Goal: Task Accomplishment & Management: Manage account settings

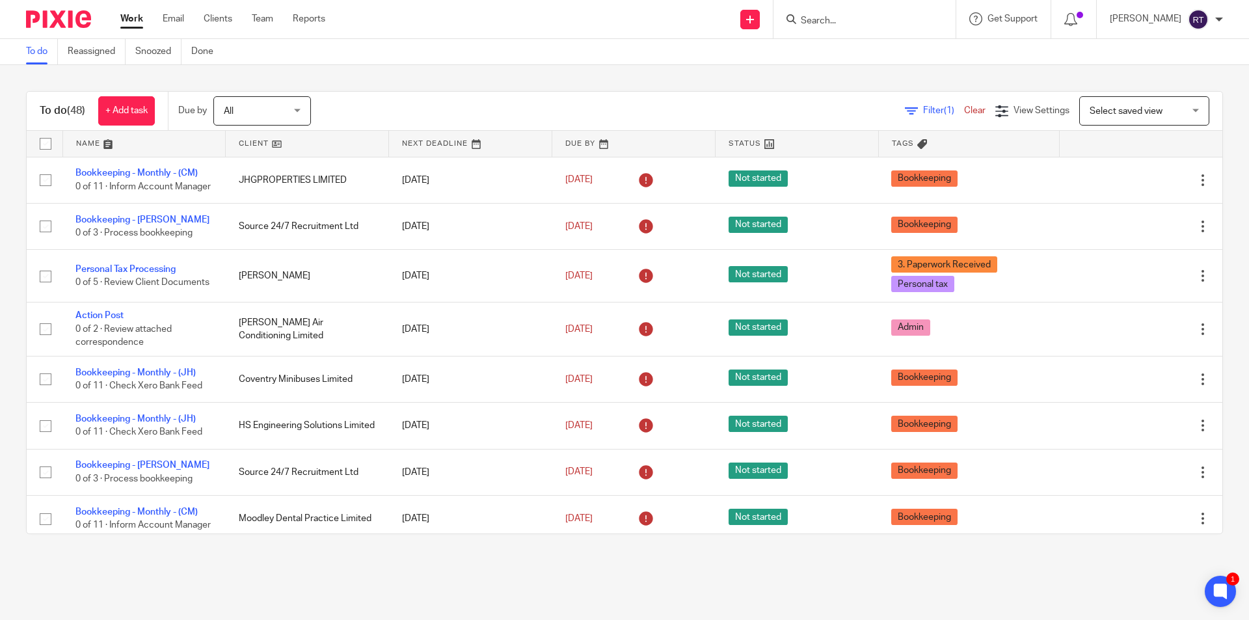
click at [9, 341] on div "To do (48) + Add task Due by All All Today Tomorrow This week Next week This mo…" at bounding box center [624, 312] width 1249 height 495
click at [882, 18] on input "Search" at bounding box center [857, 22] width 117 height 12
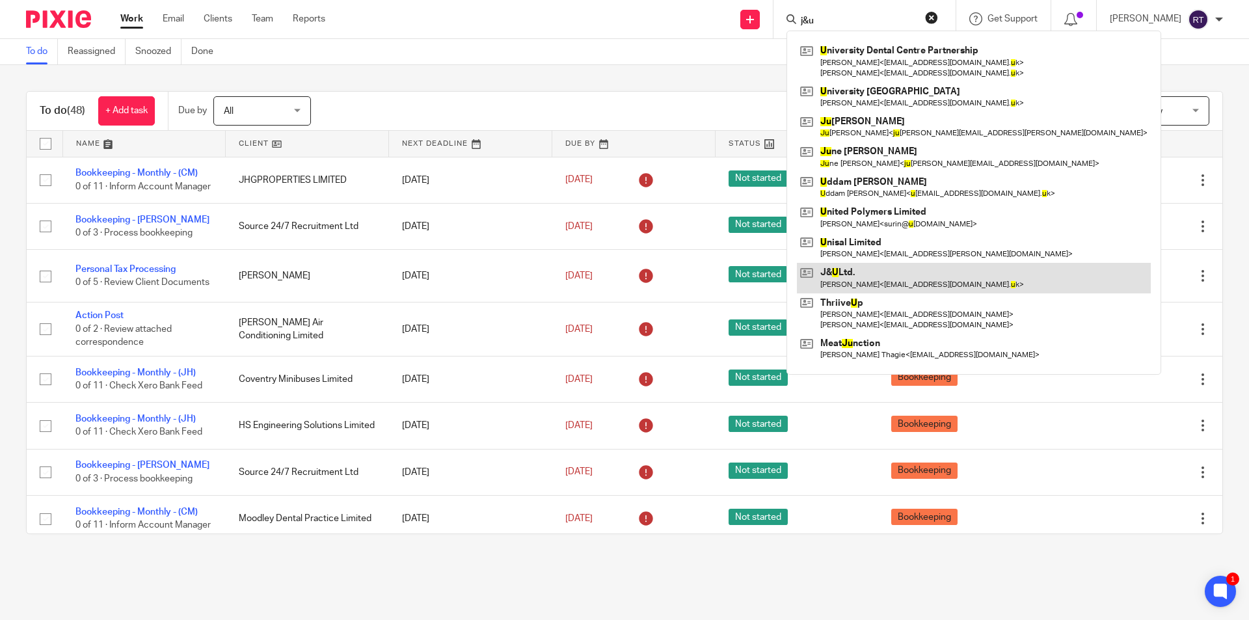
type input "j&u"
click at [880, 284] on link at bounding box center [974, 278] width 354 height 30
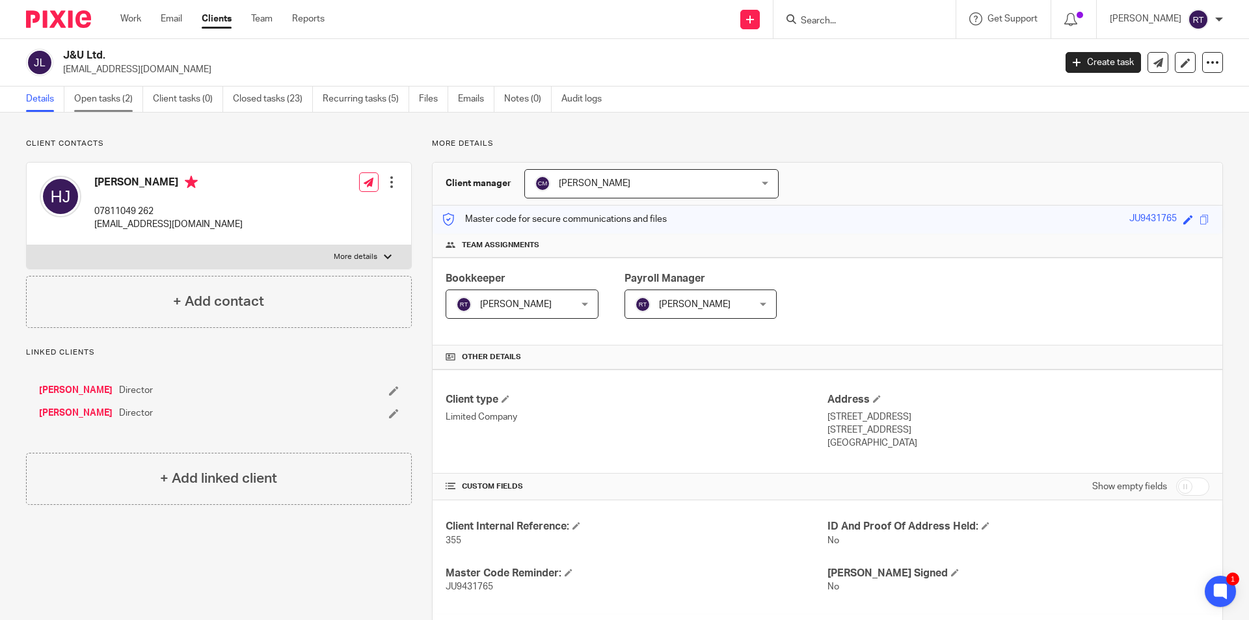
click at [93, 101] on link "Open tasks (2)" at bounding box center [108, 98] width 69 height 25
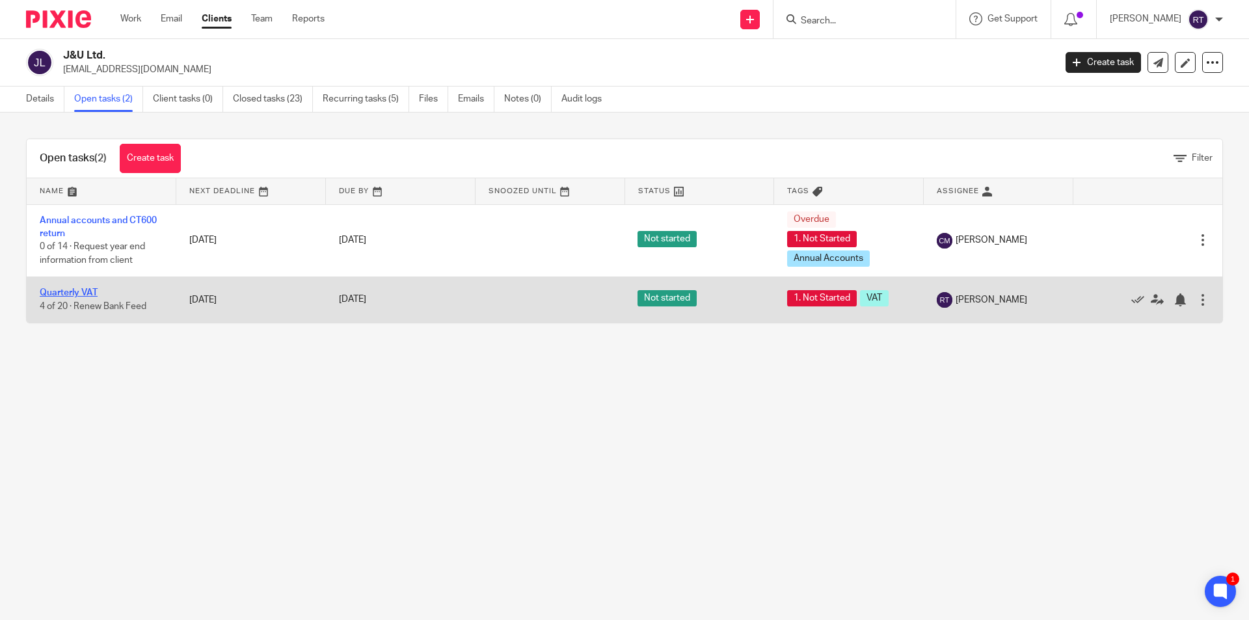
click at [75, 291] on link "Quarterly VAT" at bounding box center [69, 292] width 58 height 9
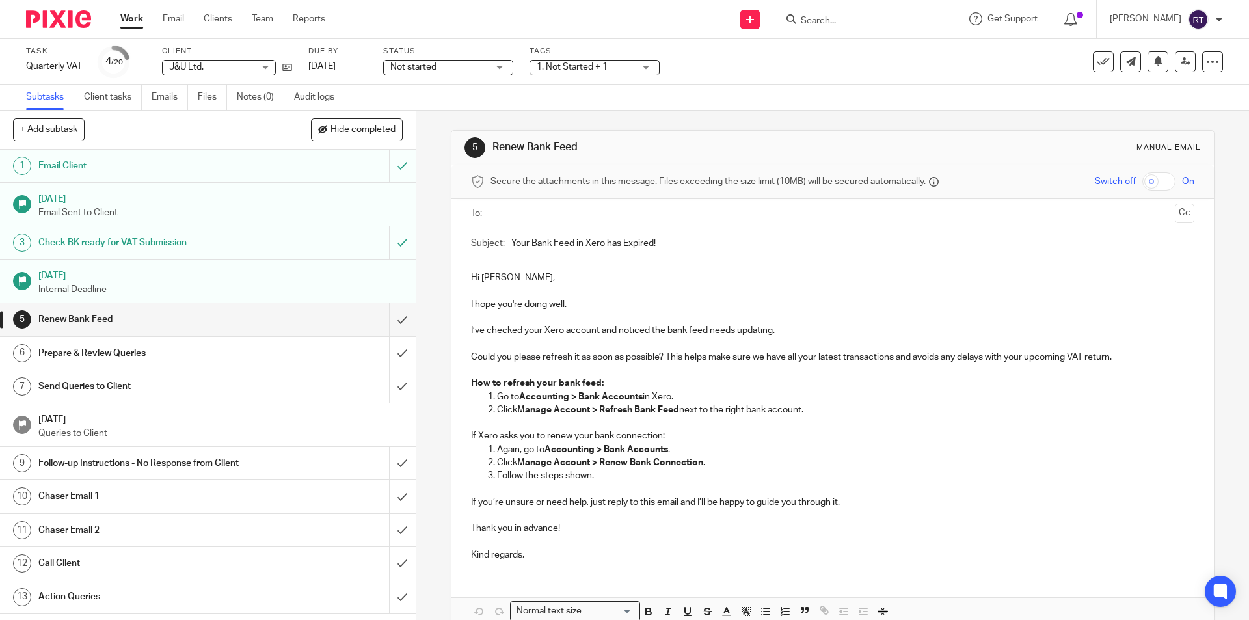
scroll to position [248, 0]
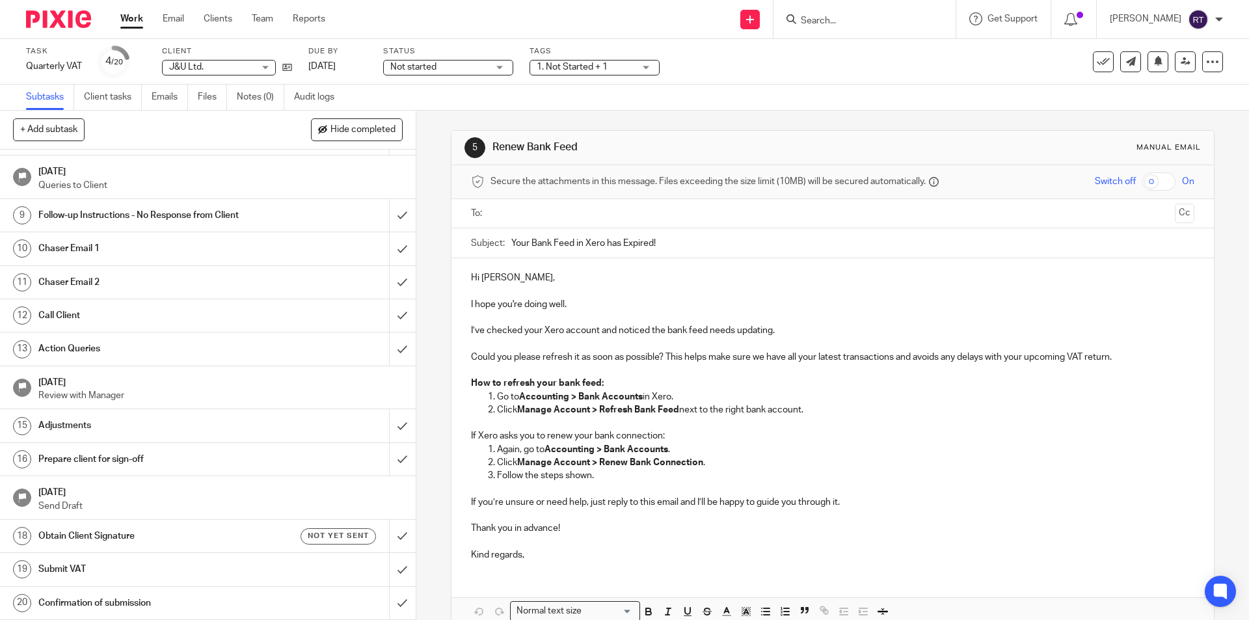
click at [154, 532] on h1 "Obtain Client Signature" at bounding box center [150, 536] width 225 height 20
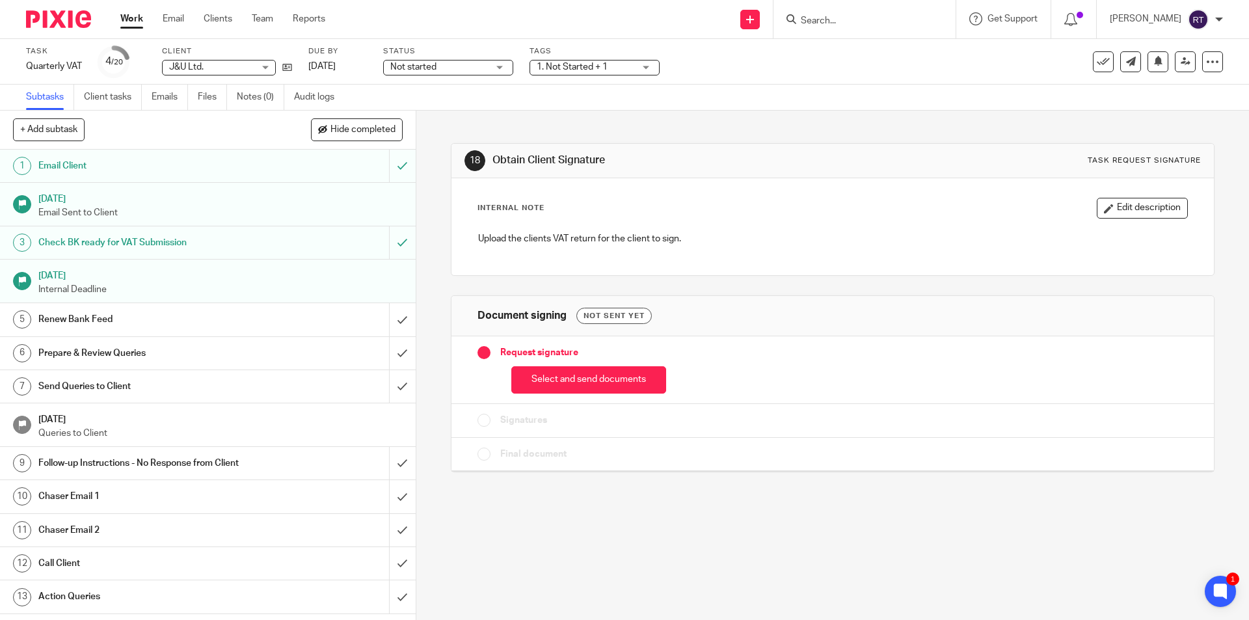
click at [619, 364] on div "Select and send documents" at bounding box center [831, 377] width 709 height 34
click at [598, 394] on div "Request signature Select and send documents" at bounding box center [831, 370] width 761 height 68
click at [594, 373] on button "Select and send documents" at bounding box center [588, 380] width 155 height 28
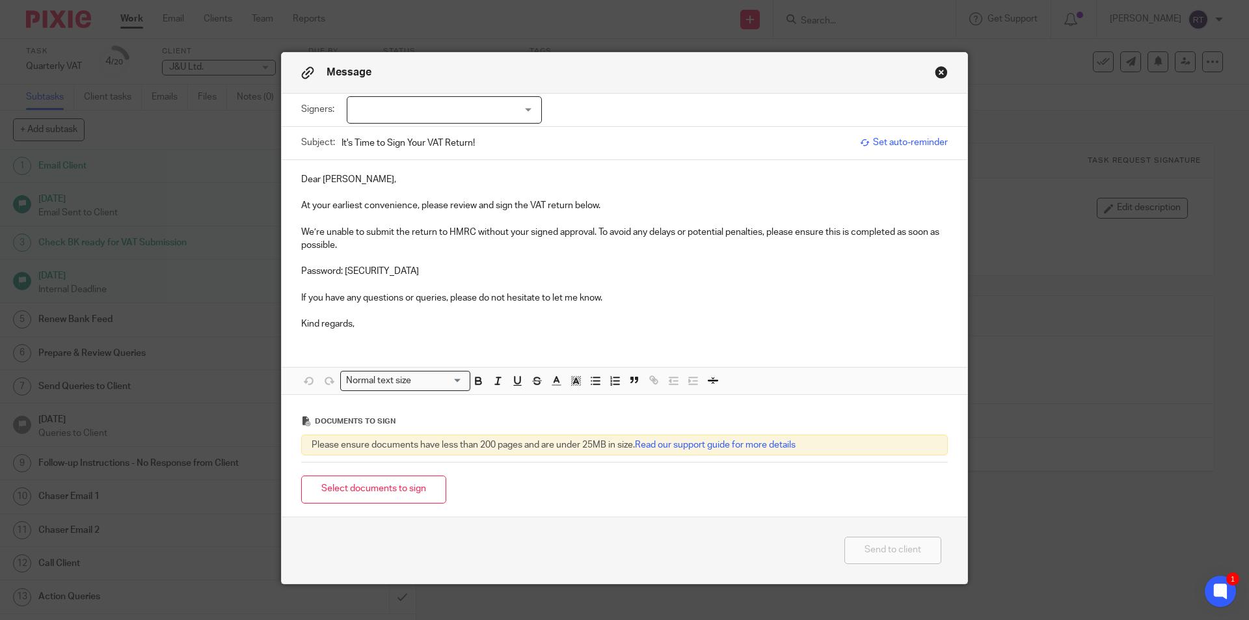
click at [410, 114] on div at bounding box center [444, 109] width 195 height 27
click at [410, 135] on span "[PERSON_NAME]" at bounding box center [401, 136] width 72 height 9
checkbox input "true"
click at [676, 199] on p "At your earliest convenience, please review and sign the VAT return below." at bounding box center [624, 205] width 646 height 13
click at [934, 71] on button "Close modal" at bounding box center [940, 72] width 13 height 13
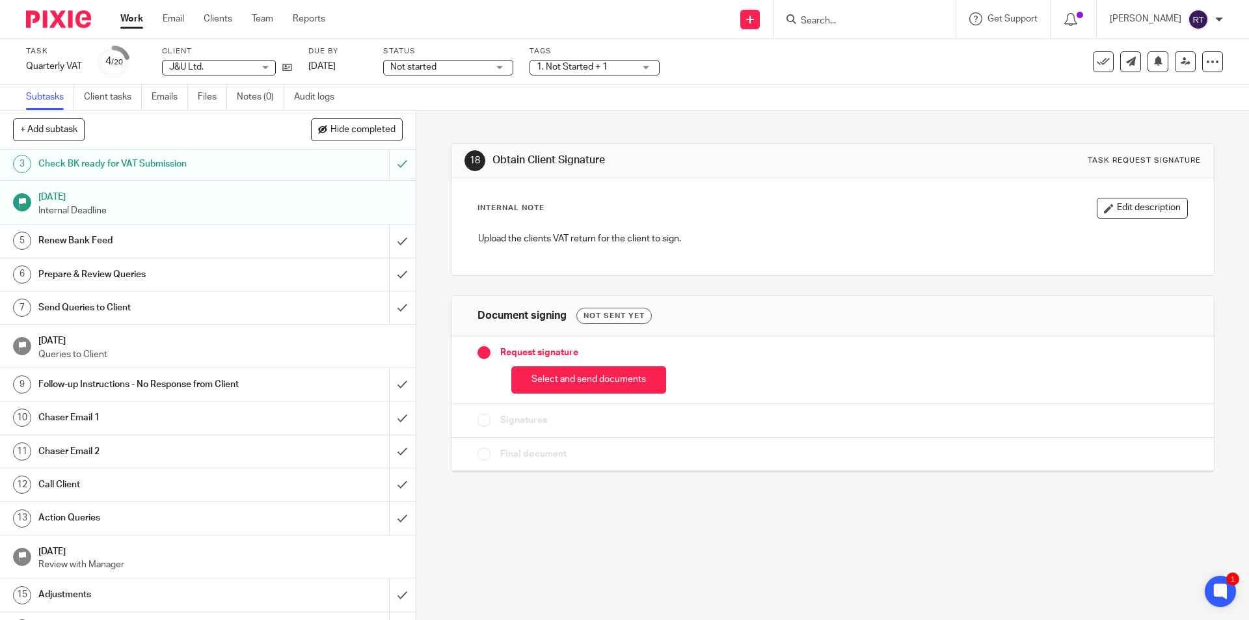
scroll to position [195, 0]
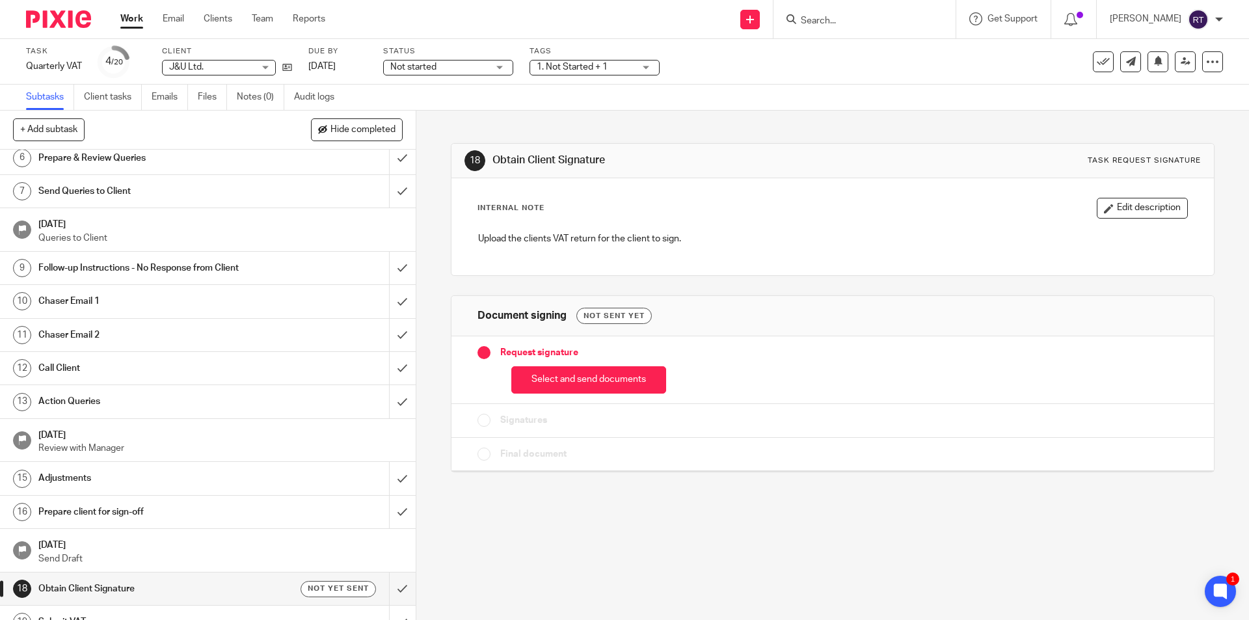
click at [83, 551] on h1 "[DATE]" at bounding box center [220, 543] width 364 height 16
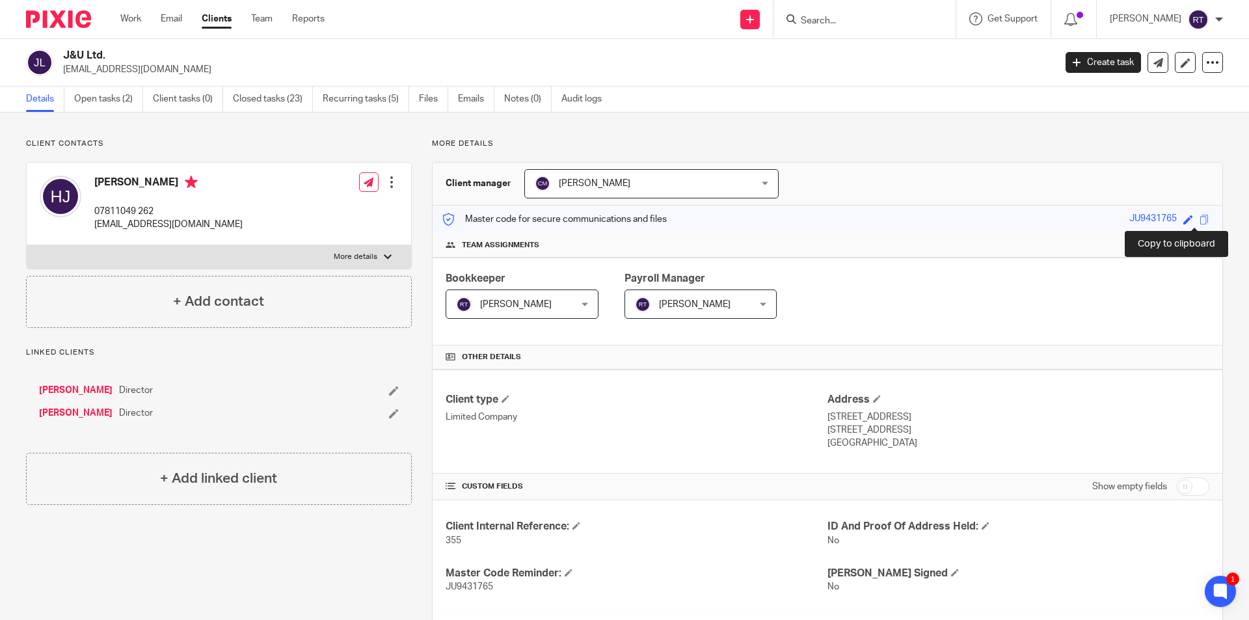
click at [1199, 216] on span at bounding box center [1204, 220] width 10 height 10
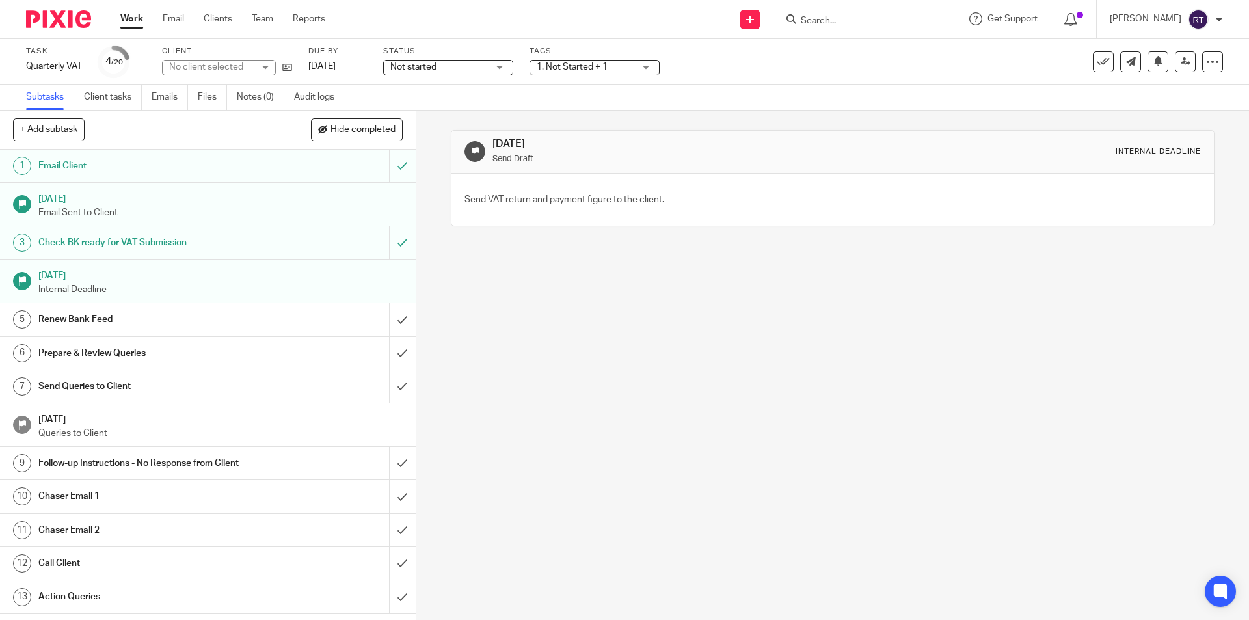
scroll to position [248, 0]
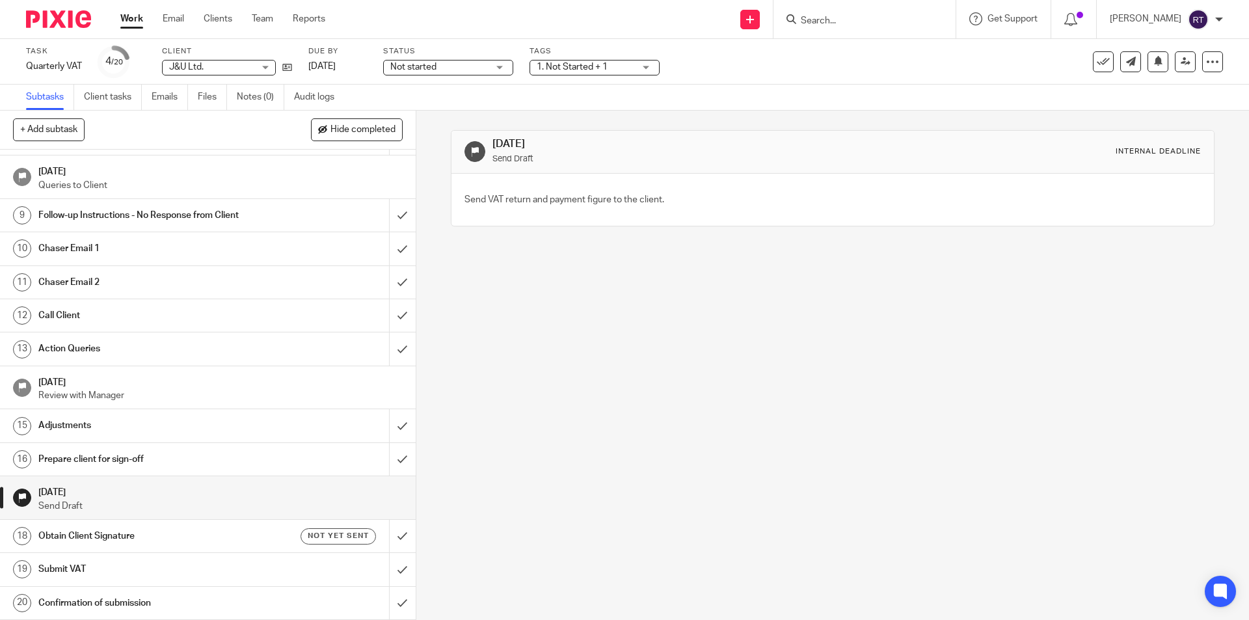
click at [93, 454] on h1 "Prepare client for sign-off" at bounding box center [150, 459] width 225 height 20
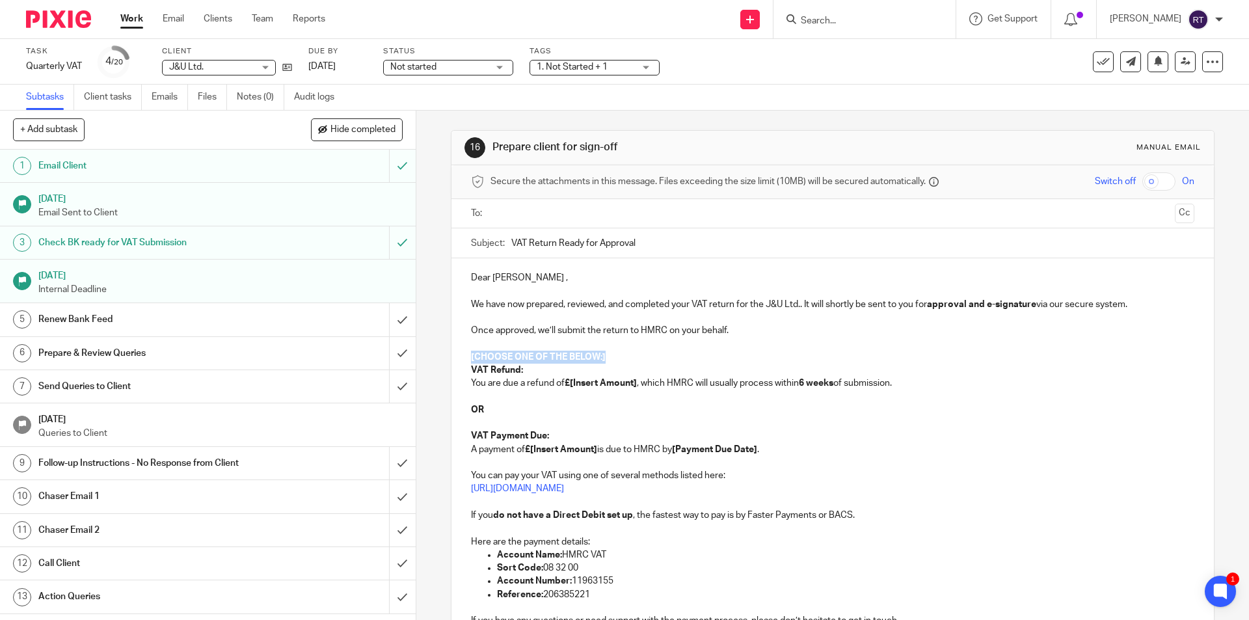
drag, startPoint x: 544, startPoint y: 356, endPoint x: 463, endPoint y: 353, distance: 81.3
click at [463, 353] on div "Dear Hardeep , We have now prepared, reviewed, and completed your VAT return fo…" at bounding box center [831, 467] width 761 height 418
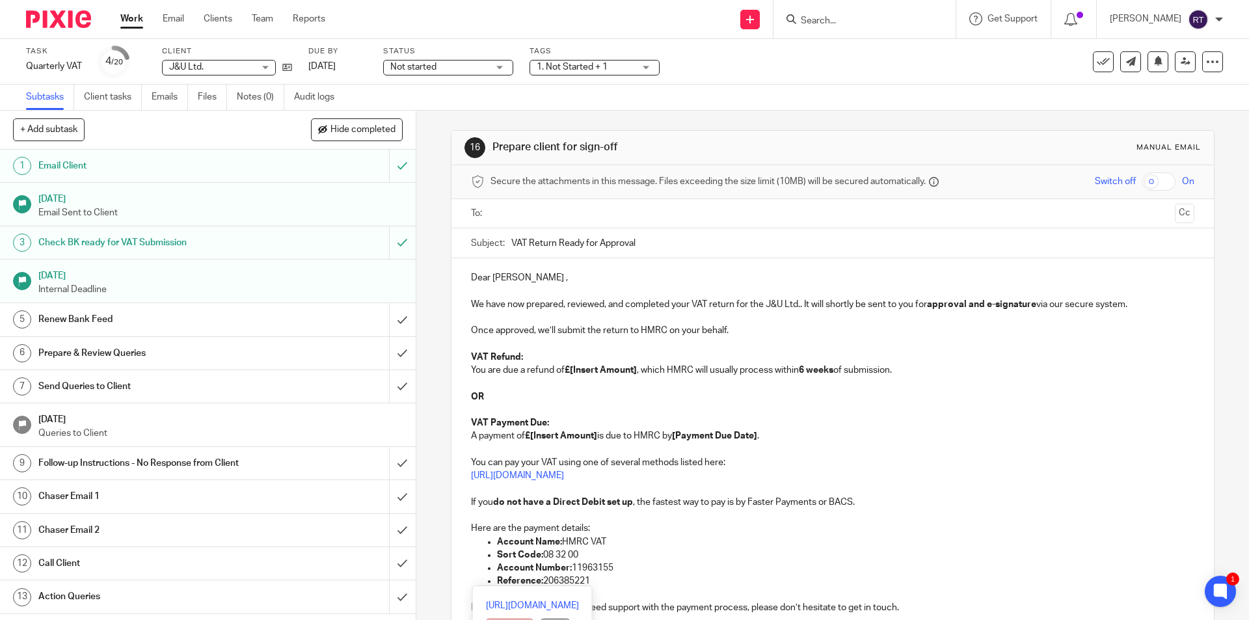
drag, startPoint x: 462, startPoint y: 391, endPoint x: 691, endPoint y: 581, distance: 297.3
click at [691, 581] on div "Dear Hardeep , We have now prepared, reviewed, and completed your VAT return fo…" at bounding box center [831, 460] width 761 height 405
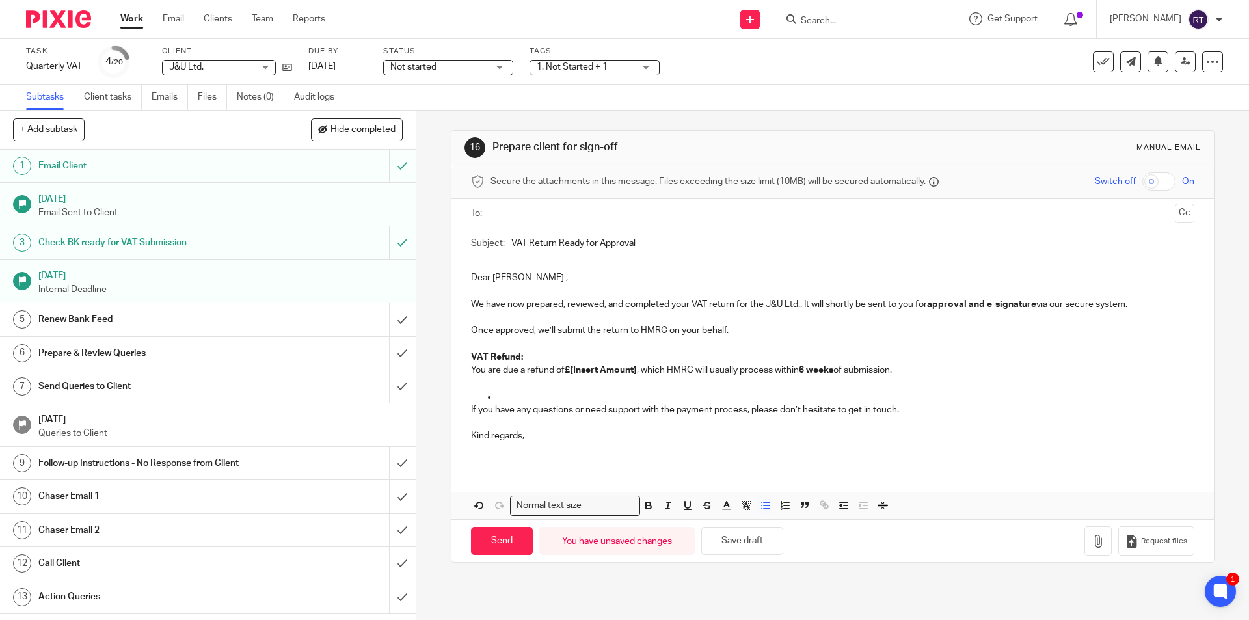
click at [514, 396] on p at bounding box center [845, 396] width 696 height 13
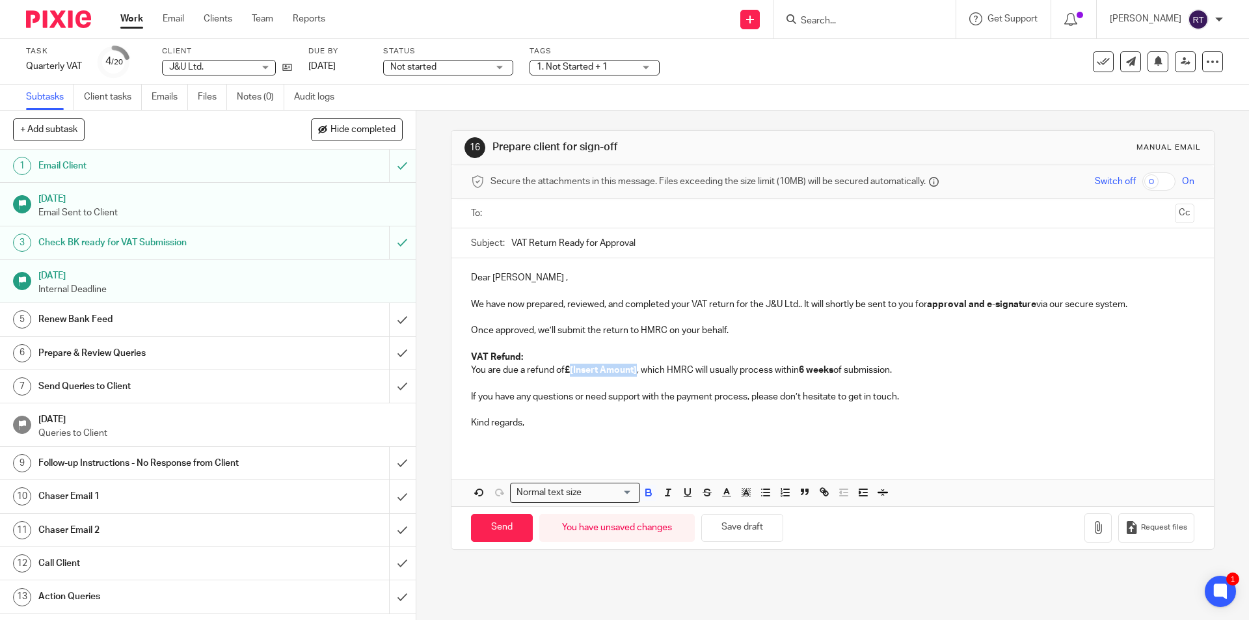
drag, startPoint x: 636, startPoint y: 369, endPoint x: 569, endPoint y: 375, distance: 67.2
click at [569, 375] on p "VAT Refund: You are due a refund of £[Insert Amount] , which HMRC will usually …" at bounding box center [832, 363] width 722 height 27
click at [598, 215] on input "text" at bounding box center [832, 213] width 674 height 15
click at [492, 523] on input "Send" at bounding box center [502, 530] width 62 height 28
type input "Sent"
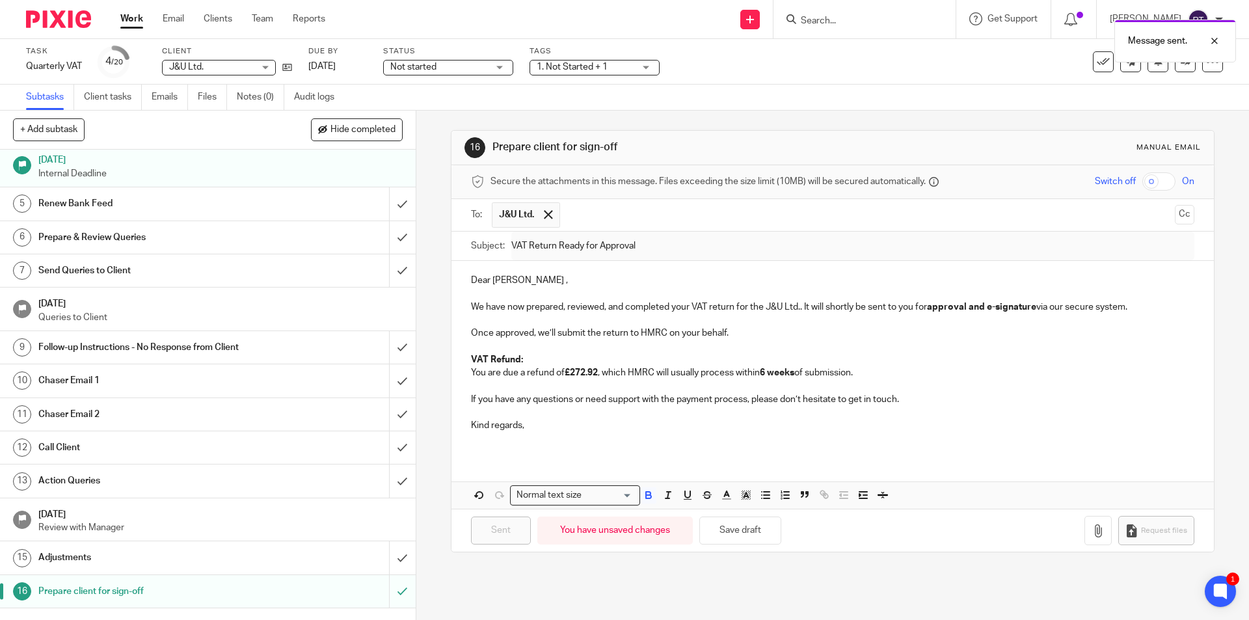
scroll to position [248, 0]
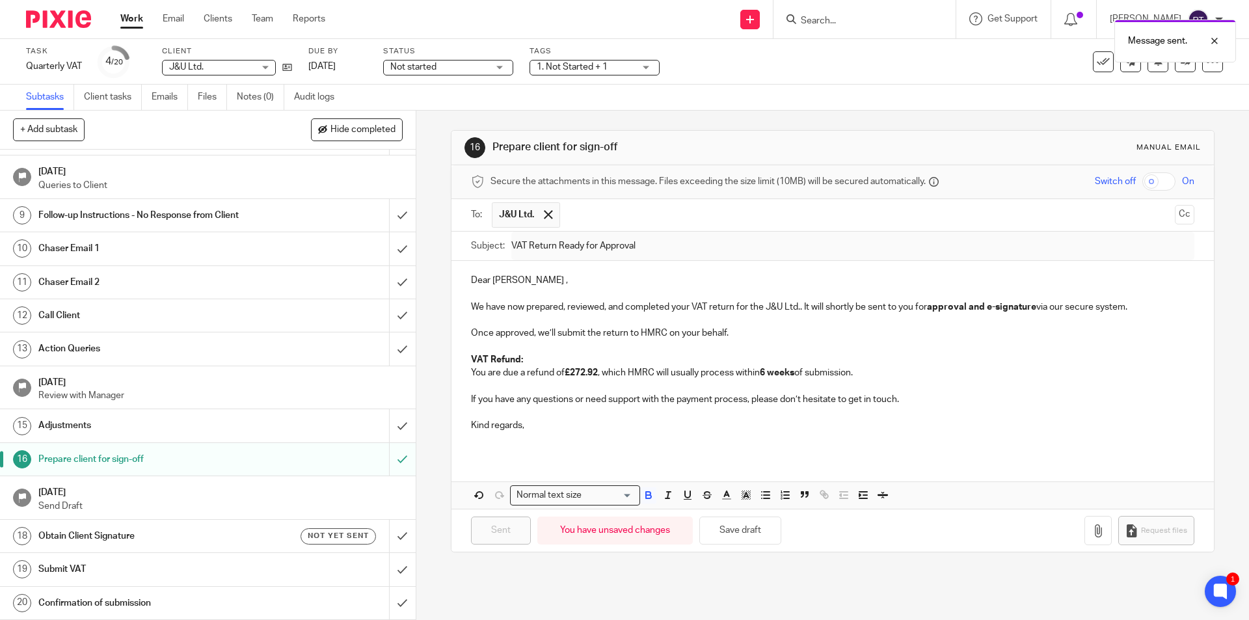
click at [156, 537] on h1 "Obtain Client Signature" at bounding box center [150, 536] width 225 height 20
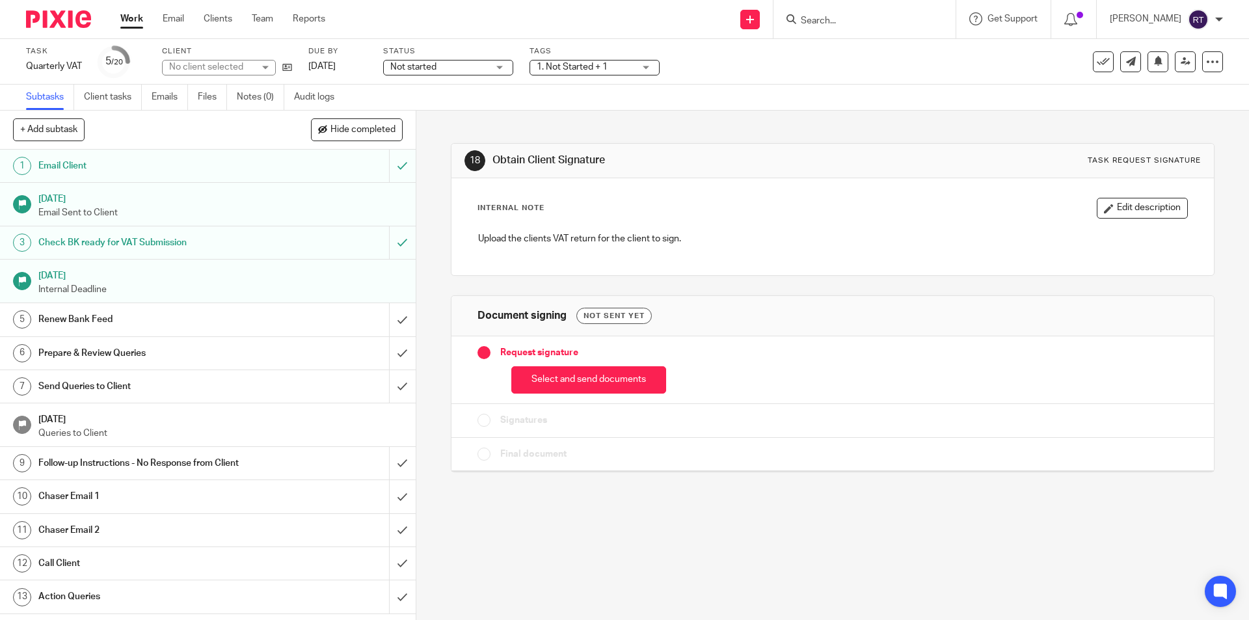
click at [542, 384] on button "Select and send documents" at bounding box center [588, 380] width 155 height 28
click at [0, 0] on span at bounding box center [0, 0] width 0 height 0
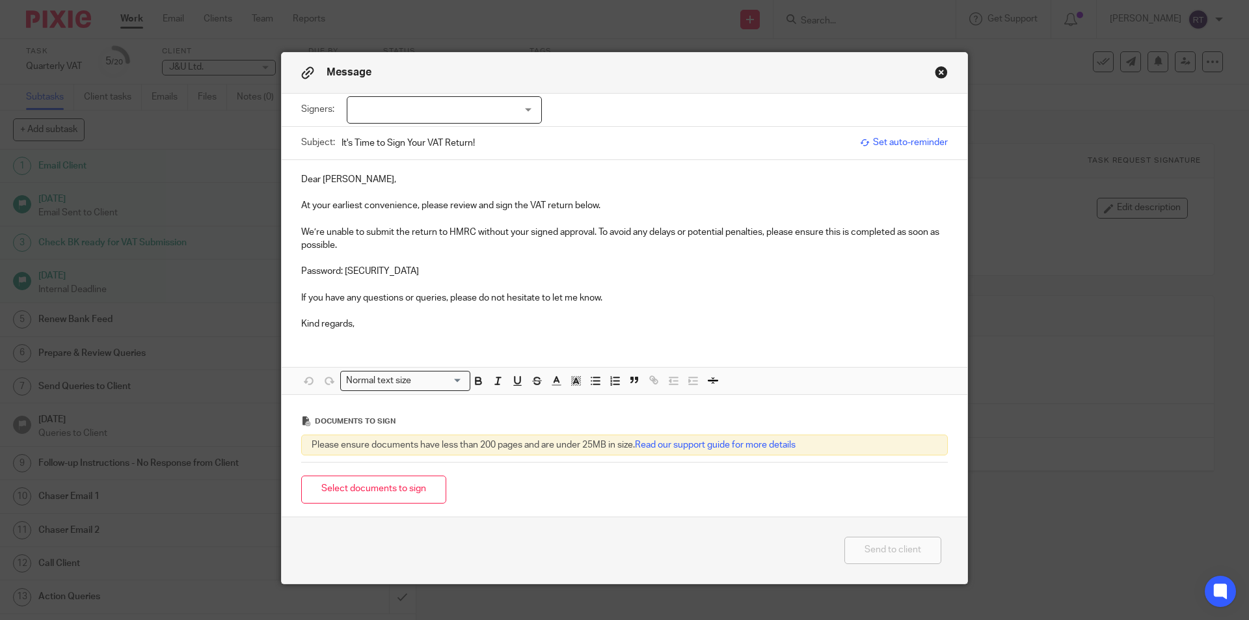
click at [394, 116] on div at bounding box center [444, 109] width 195 height 27
click at [399, 144] on li "[PERSON_NAME]" at bounding box center [440, 137] width 194 height 27
checkbox input "true"
click at [371, 274] on div "Dear Hardeep, At your earliest convenience, please review and sign the VAT retu…" at bounding box center [624, 250] width 685 height 181
click at [371, 271] on p "Password: JU9431765" at bounding box center [624, 271] width 646 height 13
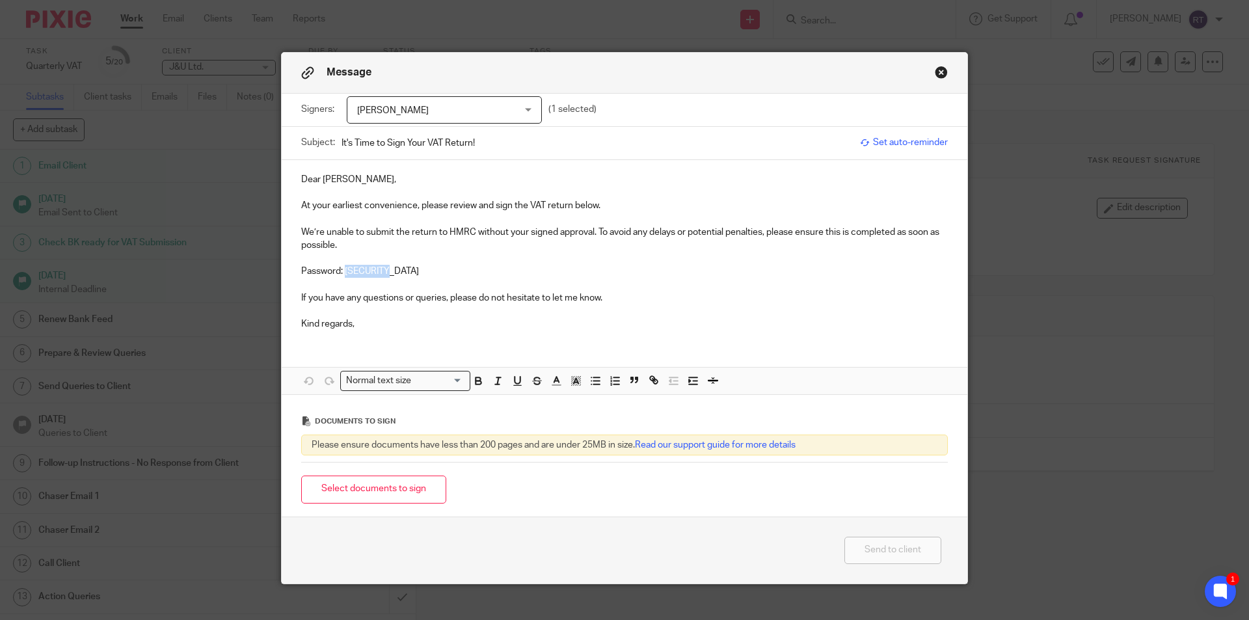
click at [371, 271] on p "Password: JU9431765" at bounding box center [624, 271] width 646 height 13
click at [497, 268] on p "Password: JU9431765" at bounding box center [624, 271] width 646 height 13
drag, startPoint x: 336, startPoint y: 485, endPoint x: 386, endPoint y: 472, distance: 51.7
click at [336, 485] on button "Select documents to sign" at bounding box center [373, 489] width 145 height 28
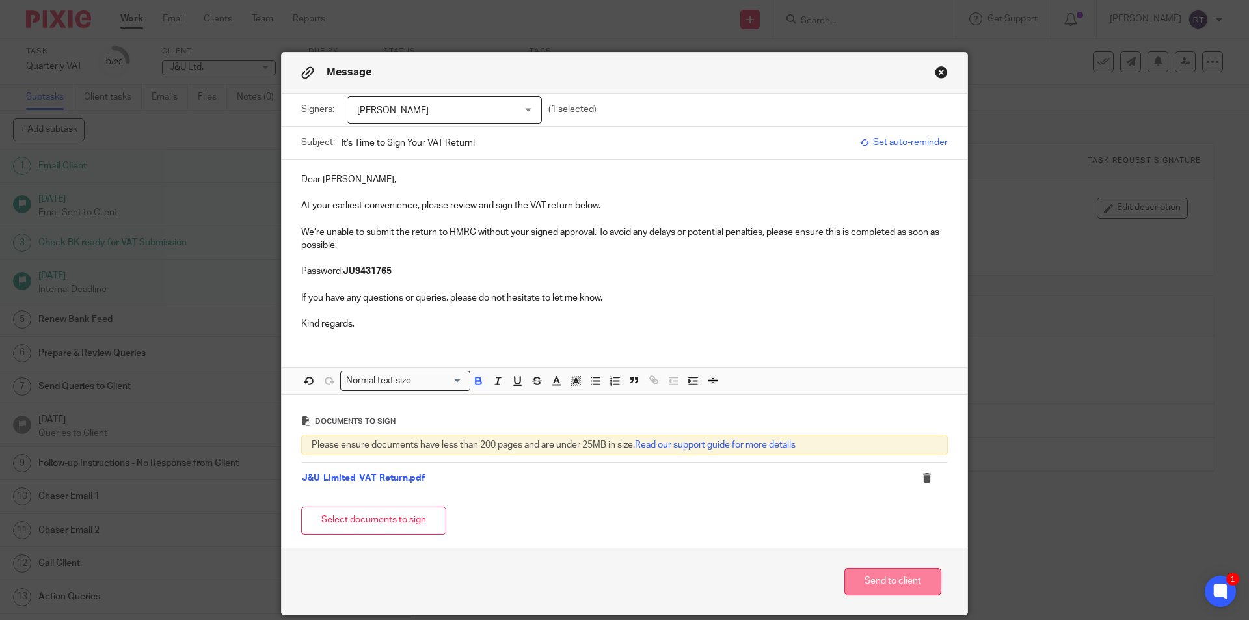
click at [868, 578] on button "Send to client" at bounding box center [892, 582] width 97 height 28
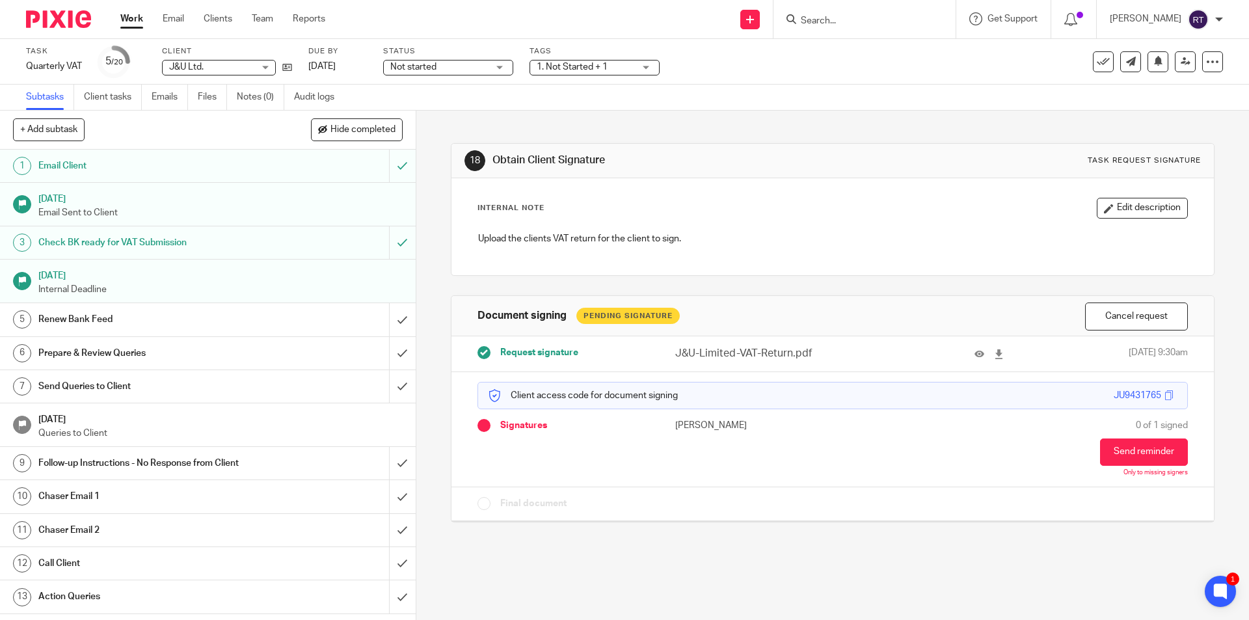
click at [630, 531] on div "18 Obtain Client Signature Task request signature Internal Note Edit descriptio…" at bounding box center [832, 323] width 763 height 425
click at [408, 66] on span "Not started" at bounding box center [413, 66] width 46 height 9
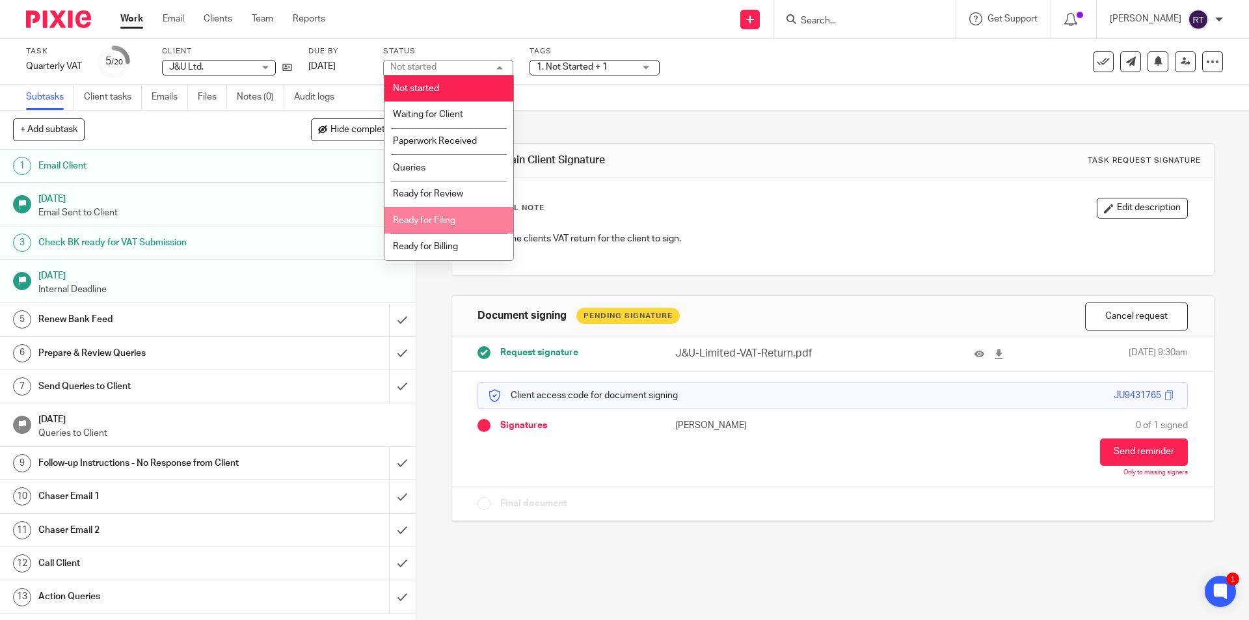
click at [455, 220] on li "Ready for Filing" at bounding box center [448, 220] width 129 height 27
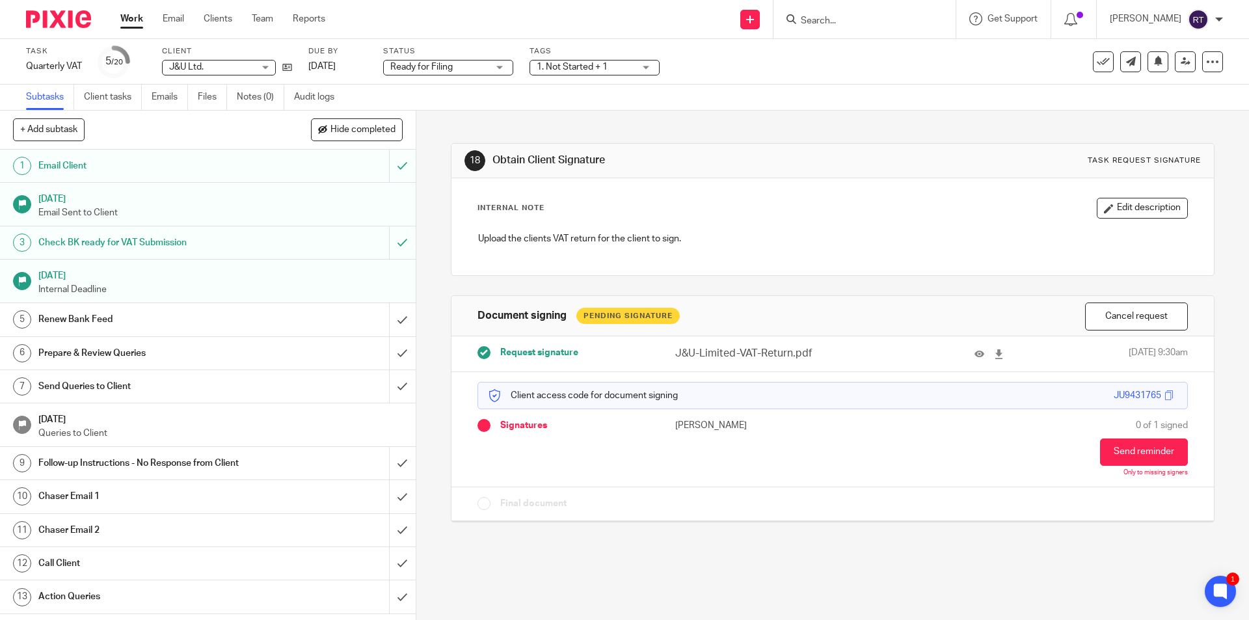
click at [546, 68] on span "1. Not Started + 1" at bounding box center [571, 66] width 71 height 9
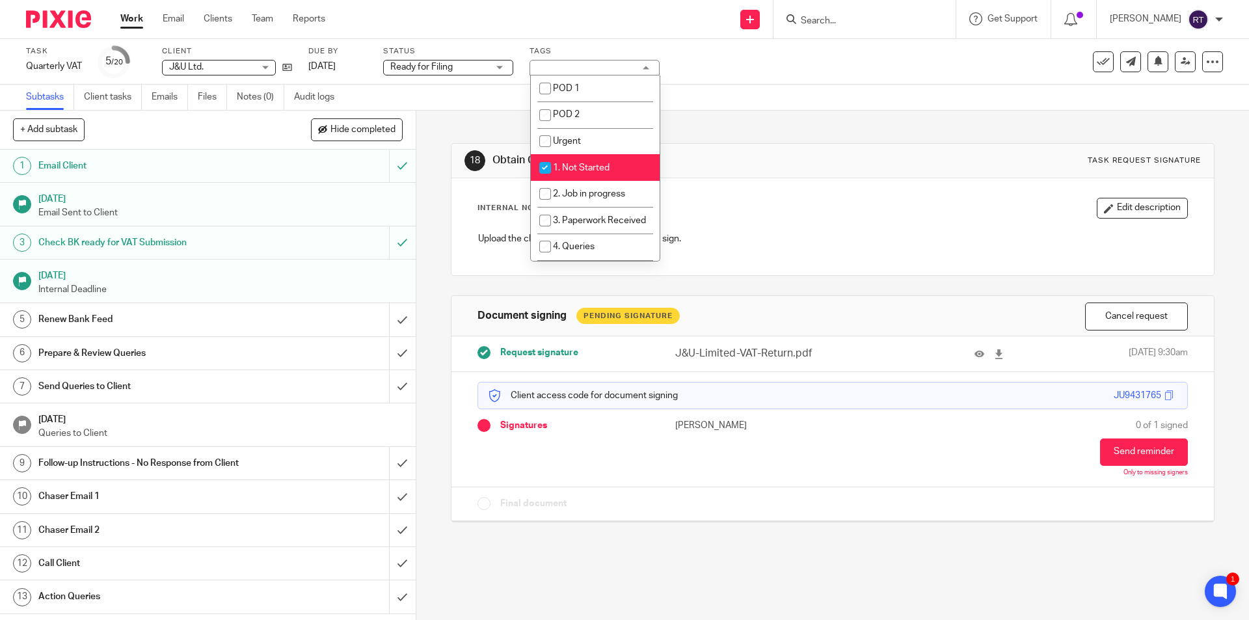
click at [573, 163] on span "1. Not Started" at bounding box center [581, 167] width 57 height 9
checkbox input "false"
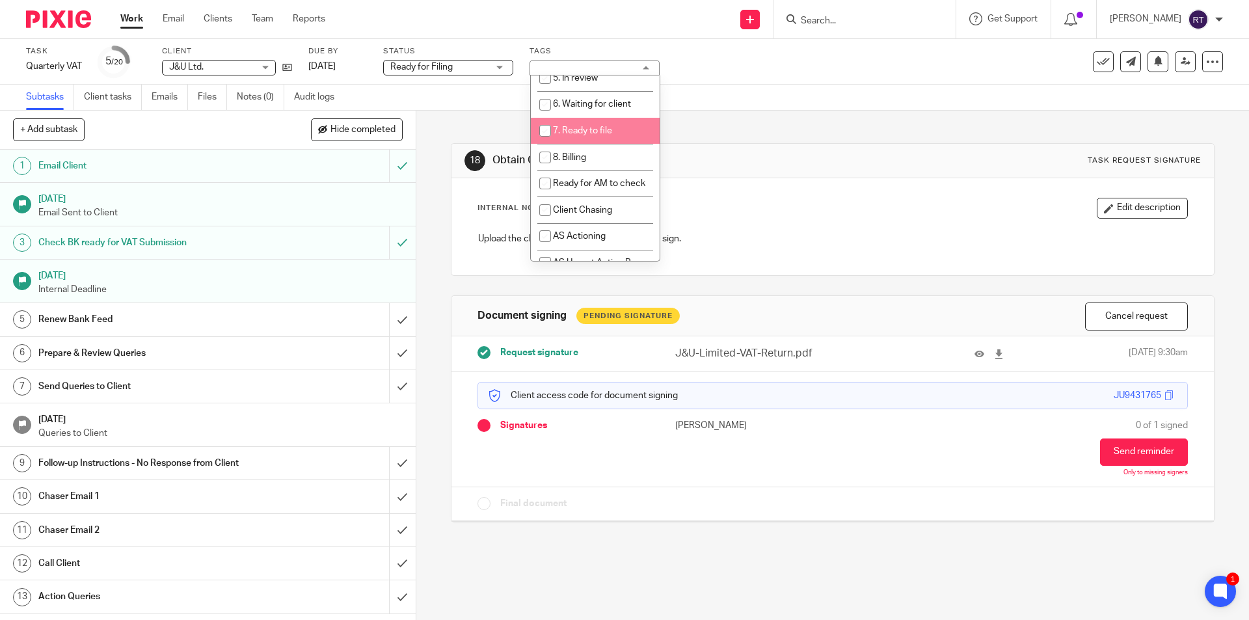
click at [568, 144] on li "7. Ready to file" at bounding box center [595, 131] width 129 height 27
checkbox input "true"
click at [451, 148] on div "18 Obtain Client Signature Task request signature" at bounding box center [831, 161] width 761 height 34
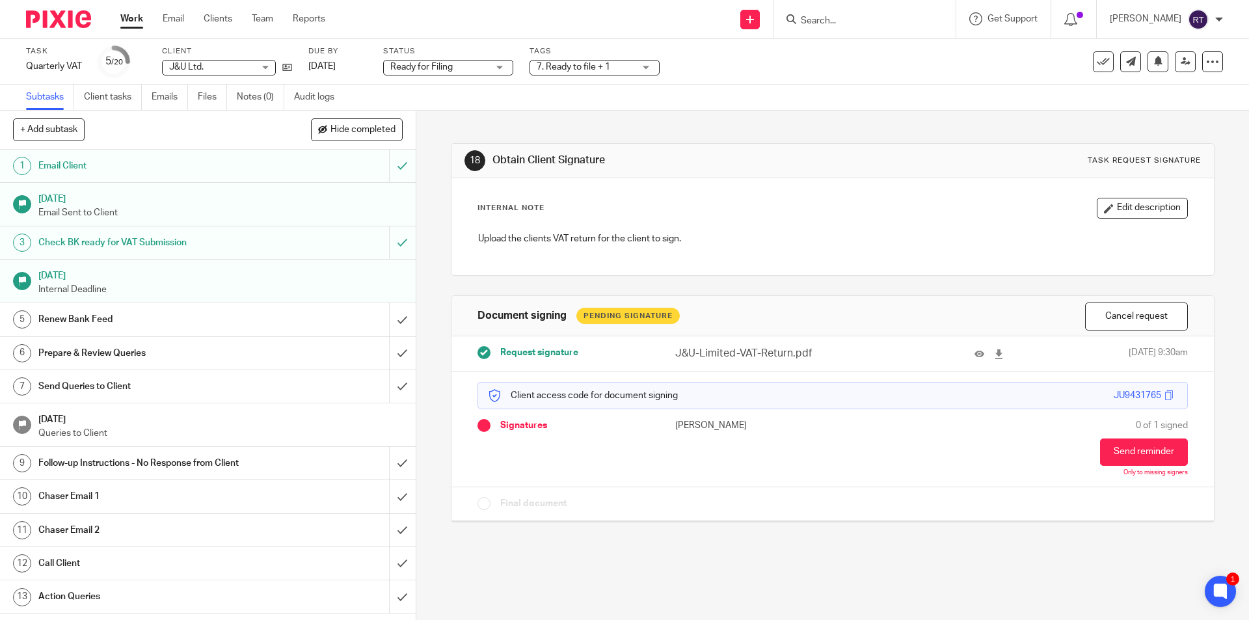
click at [18, 21] on div at bounding box center [53, 19] width 107 height 38
click at [59, 31] on div at bounding box center [53, 19] width 107 height 38
click at [61, 20] on img at bounding box center [58, 19] width 65 height 18
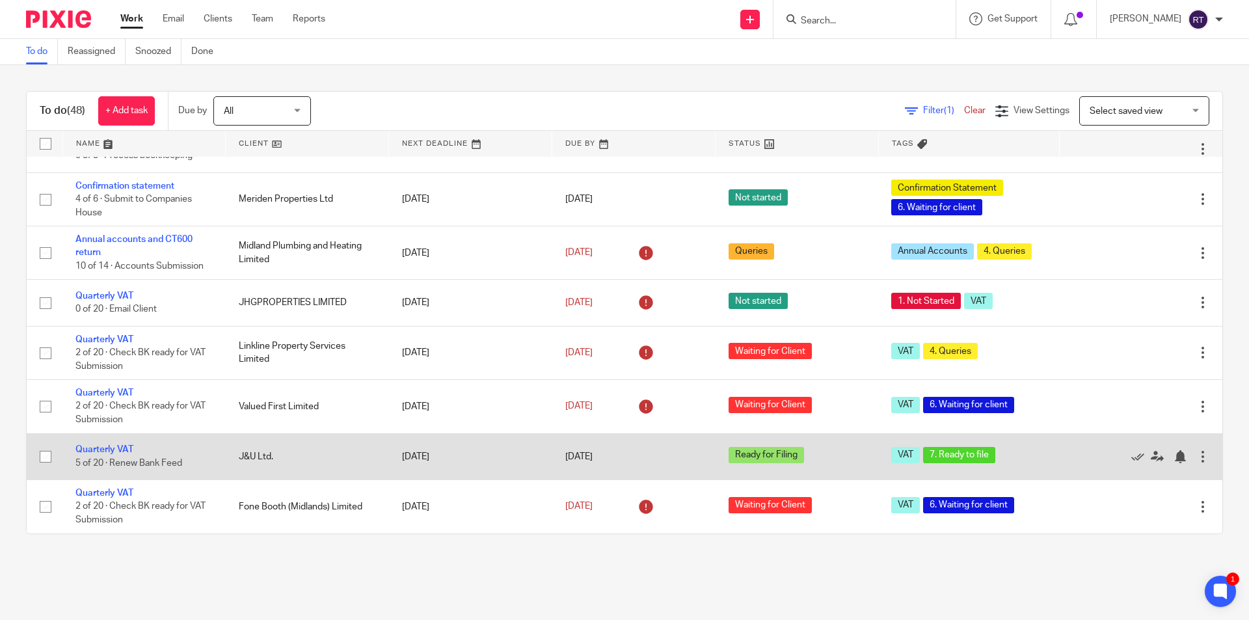
scroll to position [650, 0]
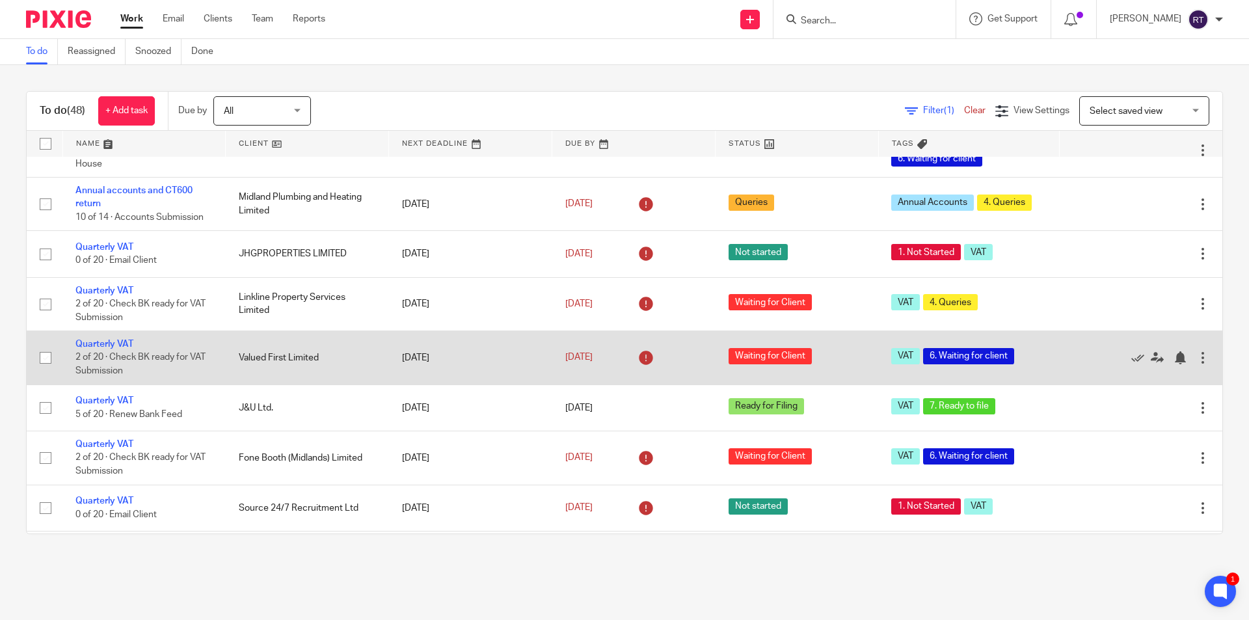
click at [92, 384] on td "Quarterly VAT 2 of 20 · Check BK ready for VAT Submission" at bounding box center [143, 357] width 163 height 53
click at [94, 349] on link "Quarterly VAT" at bounding box center [104, 343] width 58 height 9
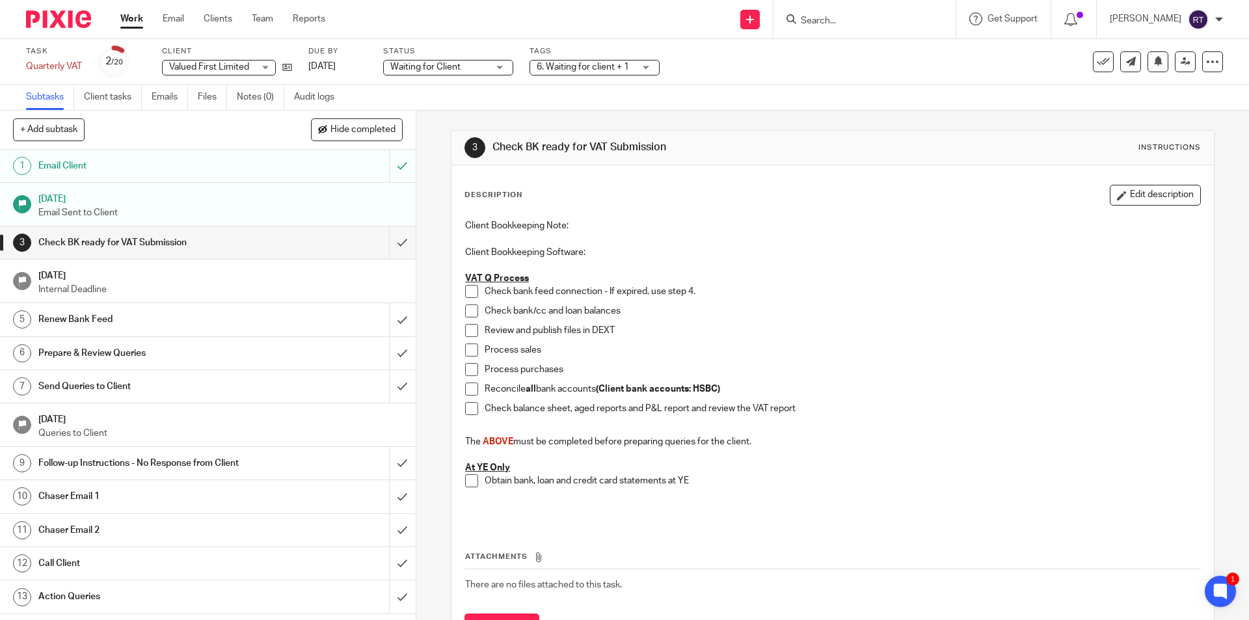
drag, startPoint x: 428, startPoint y: 557, endPoint x: 435, endPoint y: 548, distance: 11.6
click at [428, 557] on div "3 Check BK ready for VAT Submission Instructions Description Edit description C…" at bounding box center [832, 365] width 832 height 509
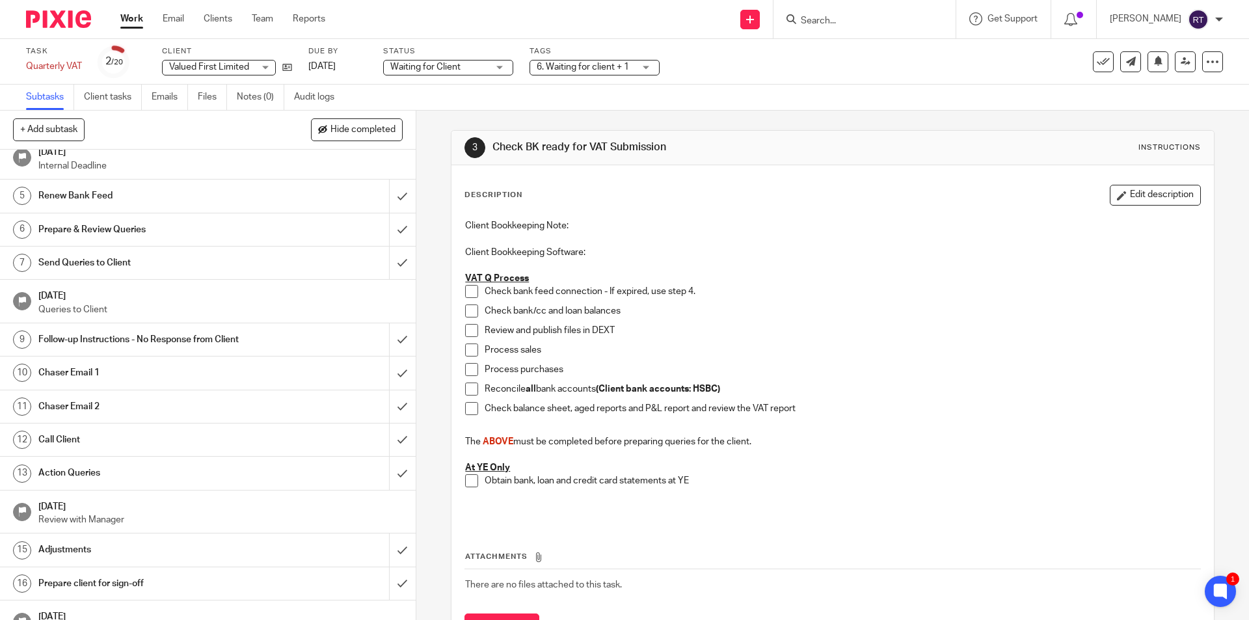
scroll to position [248, 0]
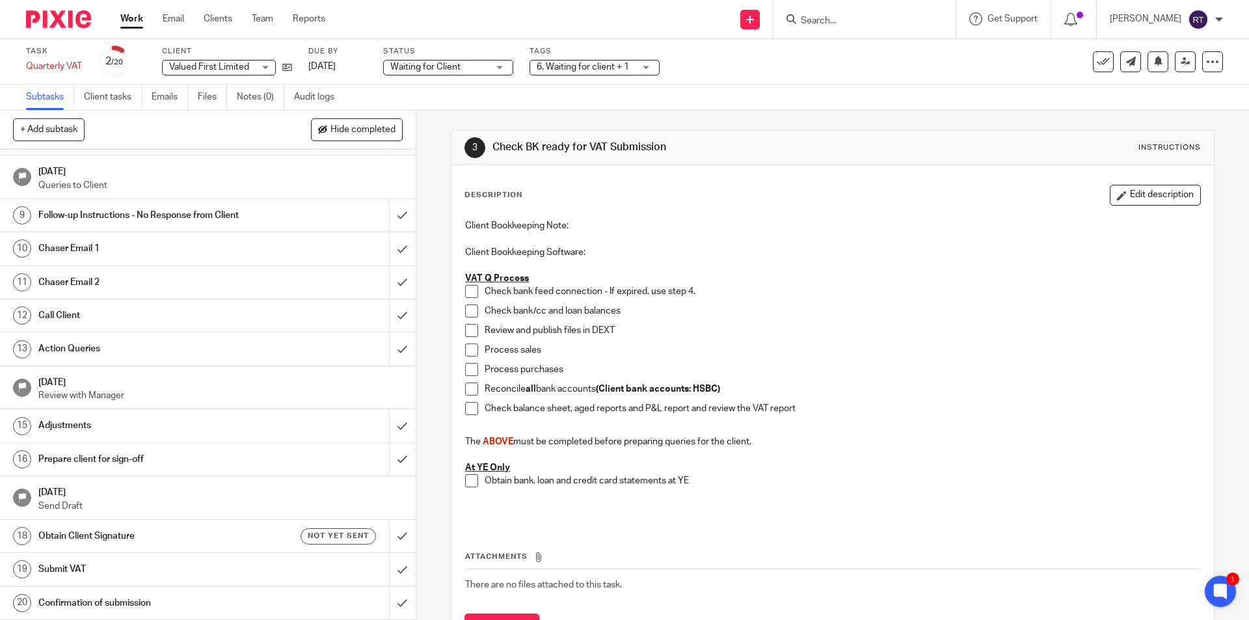
click at [127, 392] on p "Review with Manager" at bounding box center [220, 395] width 364 height 13
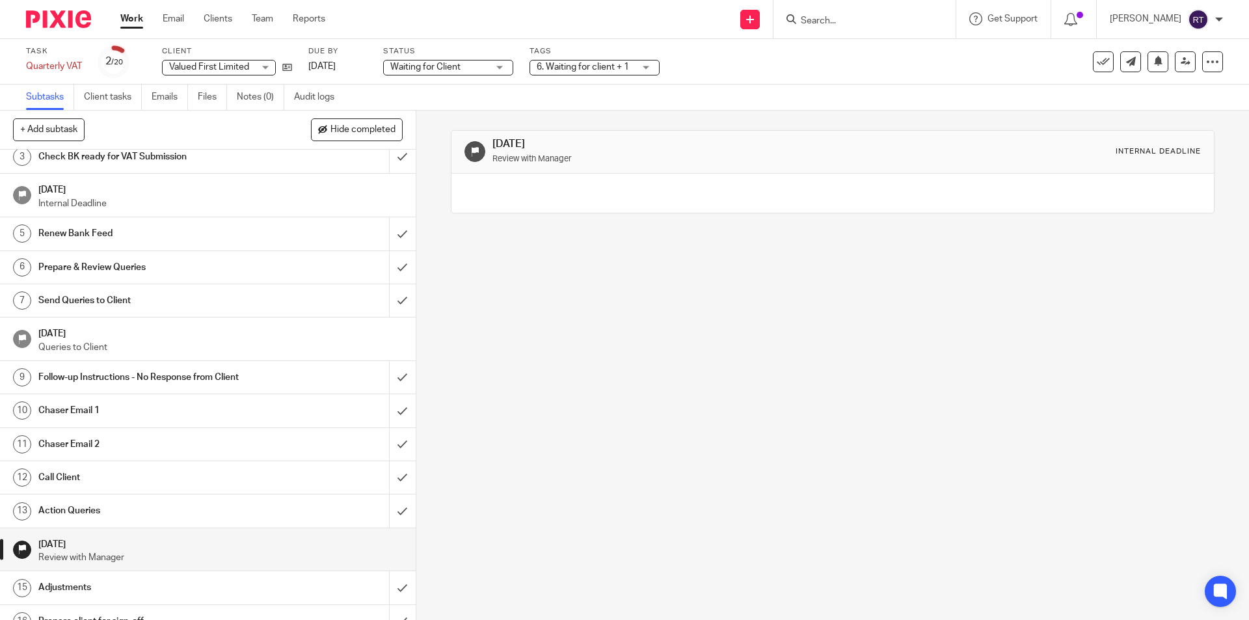
scroll to position [248, 0]
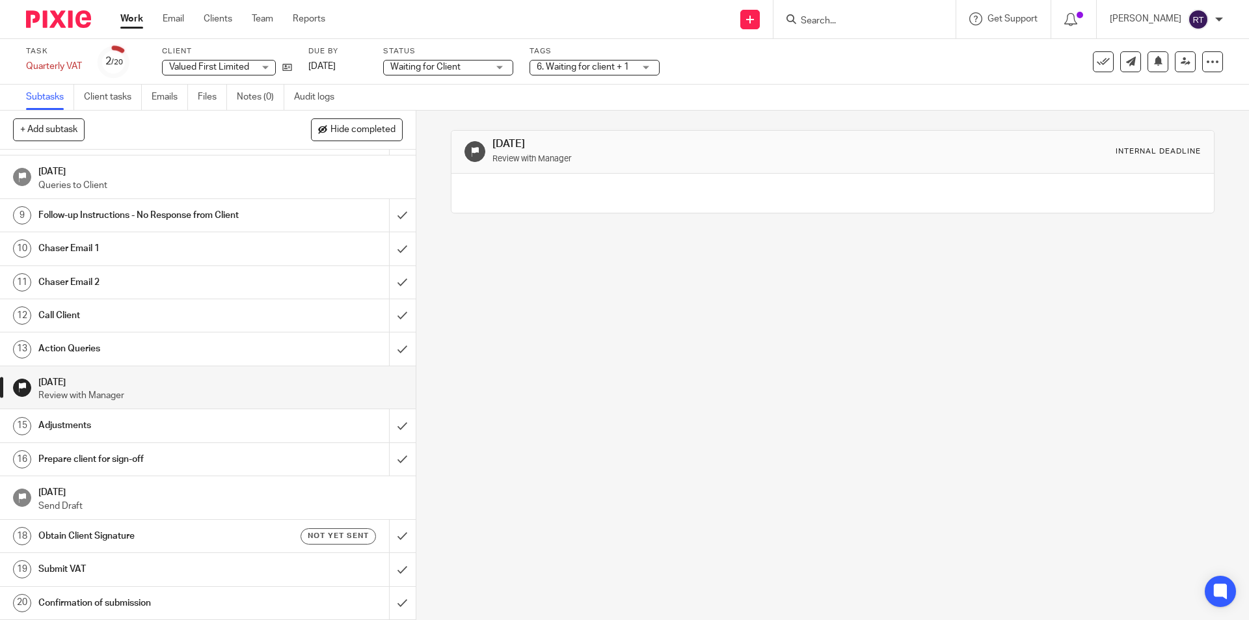
click at [114, 496] on h1 "[DATE]" at bounding box center [220, 491] width 364 height 16
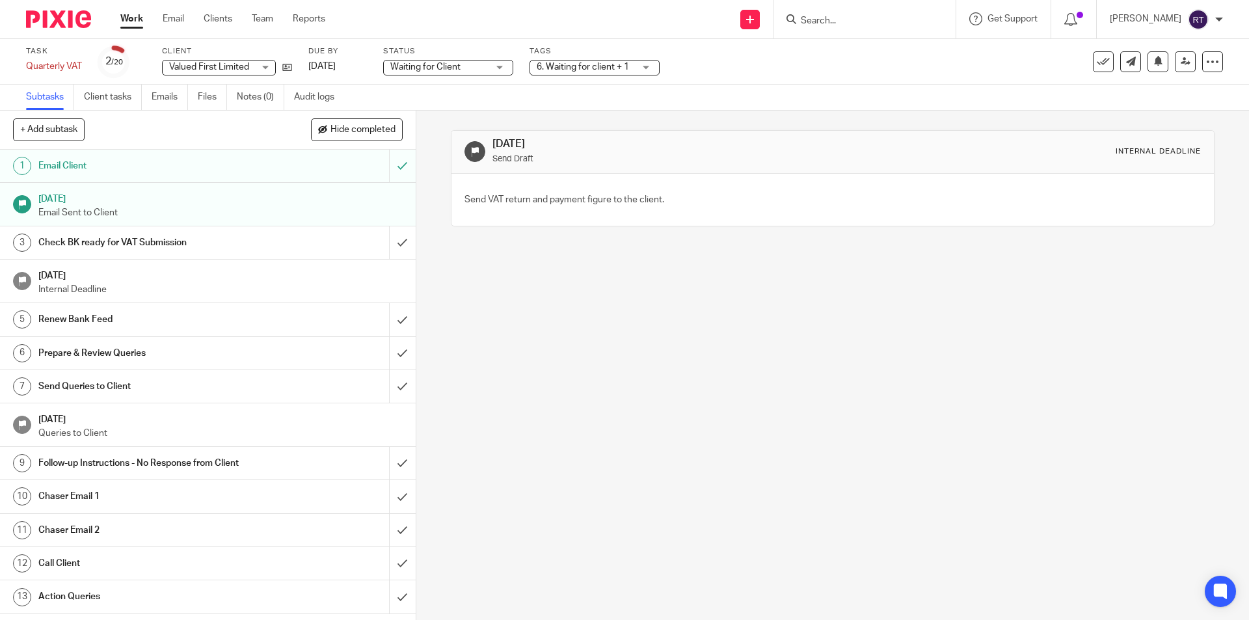
scroll to position [248, 0]
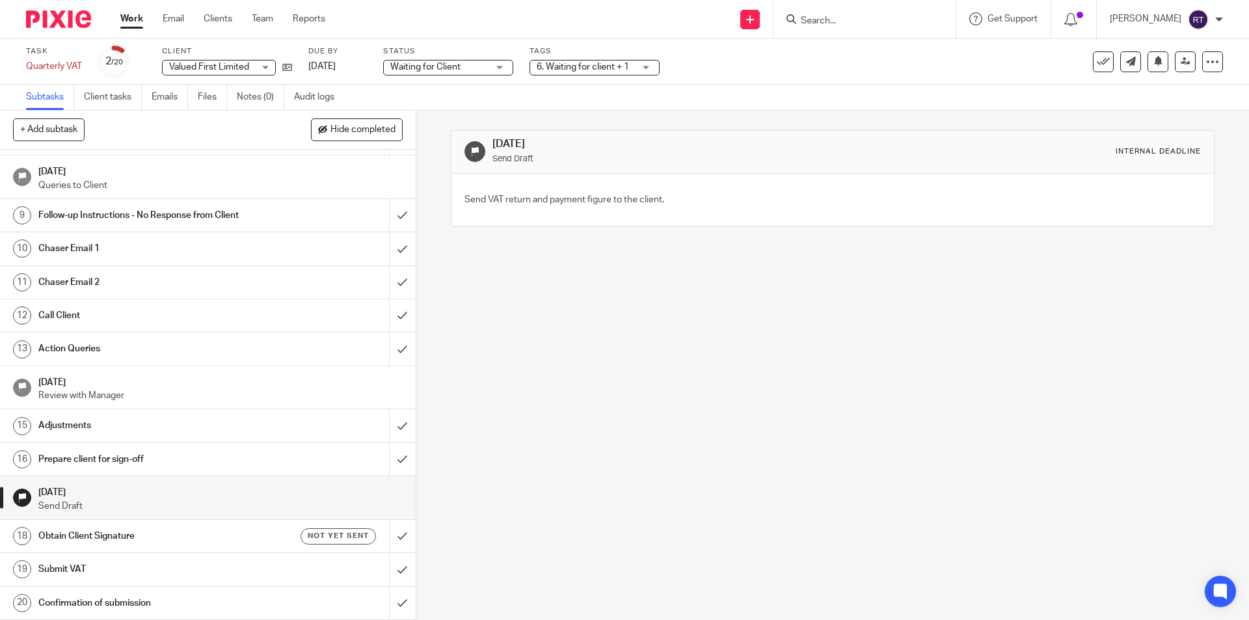
click at [110, 451] on h1 "Prepare client for sign-off" at bounding box center [150, 459] width 225 height 20
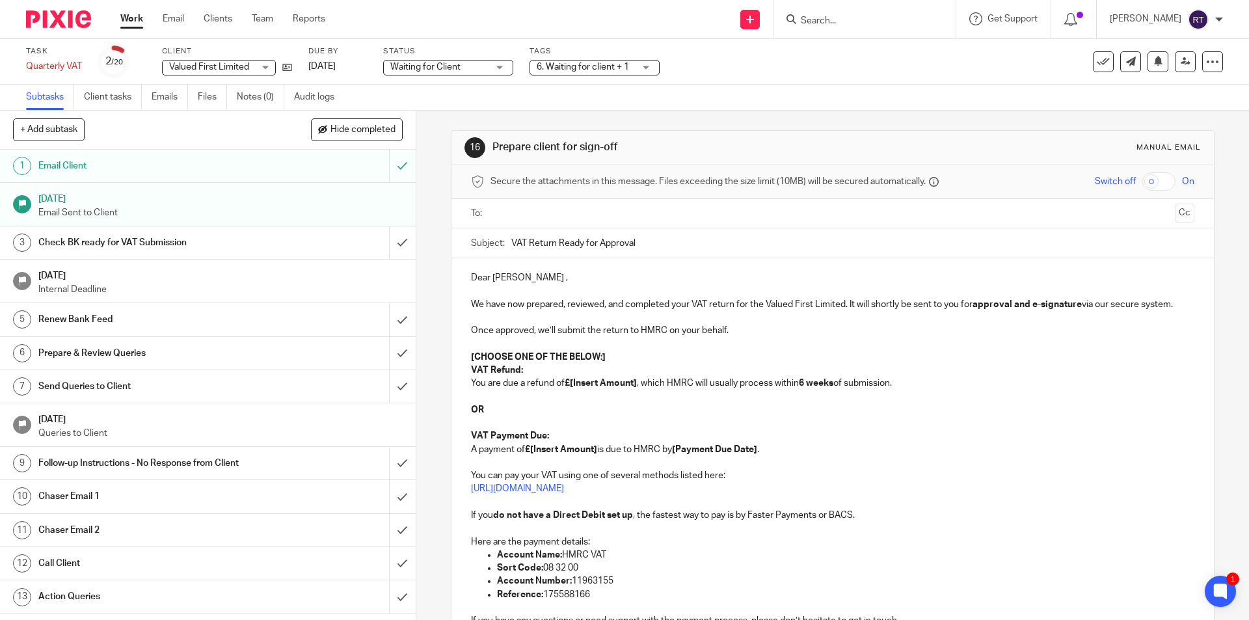
click at [529, 207] on input "text" at bounding box center [832, 213] width 674 height 15
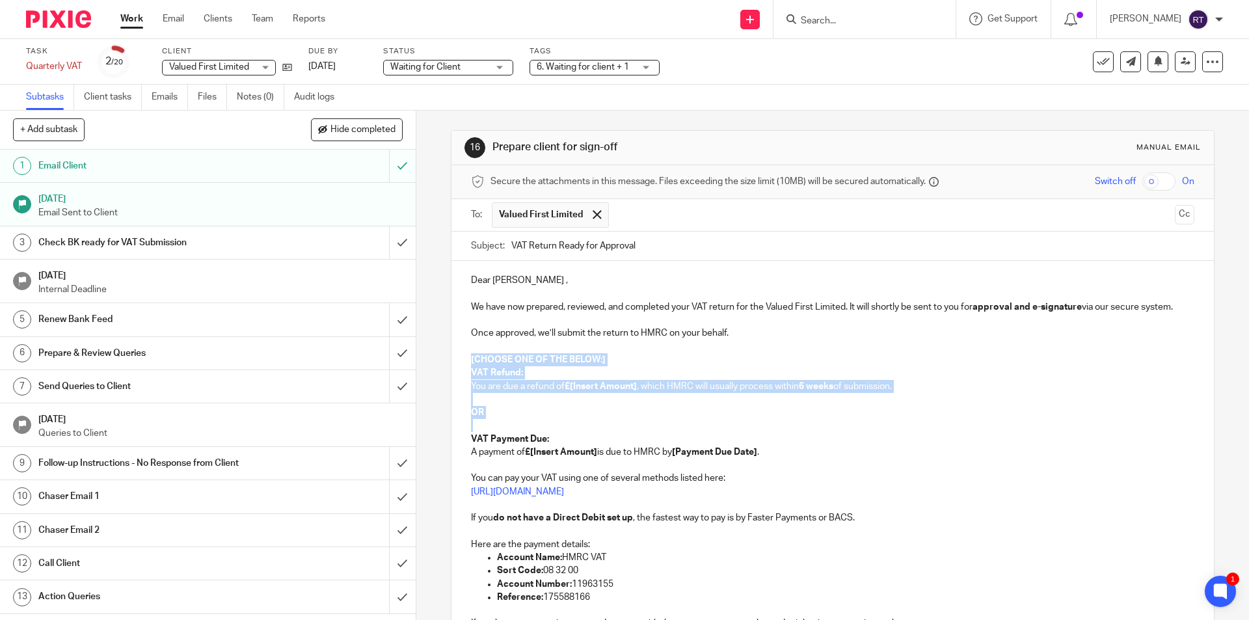
drag, startPoint x: 469, startPoint y: 356, endPoint x: 644, endPoint y: 430, distance: 189.7
click at [644, 430] on div "Dear [PERSON_NAME] , We have now prepared, reviewed, and completed your VAT ret…" at bounding box center [831, 470] width 761 height 418
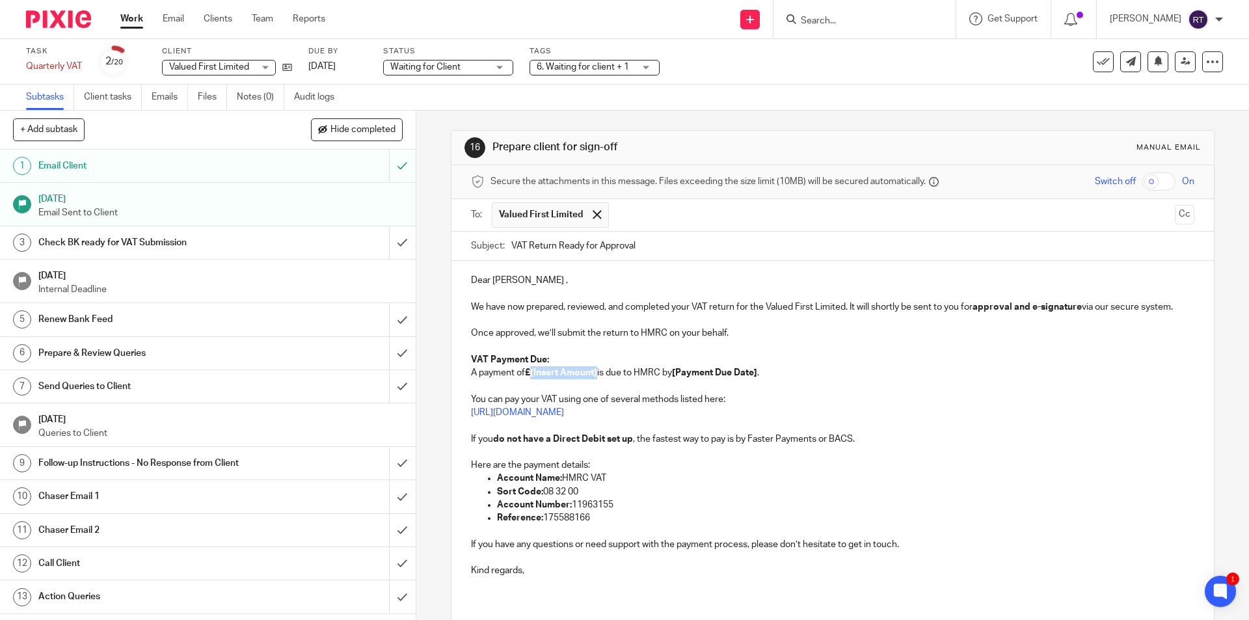
drag, startPoint x: 596, startPoint y: 369, endPoint x: 529, endPoint y: 373, distance: 67.7
click at [529, 373] on p "VAT Payment Due: A payment of £[Insert Amount] is due to HMRC by [Payment Due D…" at bounding box center [832, 366] width 722 height 27
drag, startPoint x: 737, startPoint y: 374, endPoint x: 644, endPoint y: 374, distance: 93.0
click at [644, 374] on p "VAT Payment Due: A payment of £8.045.83 is due to HMRC by [Payment Due Date] ." at bounding box center [832, 366] width 722 height 27
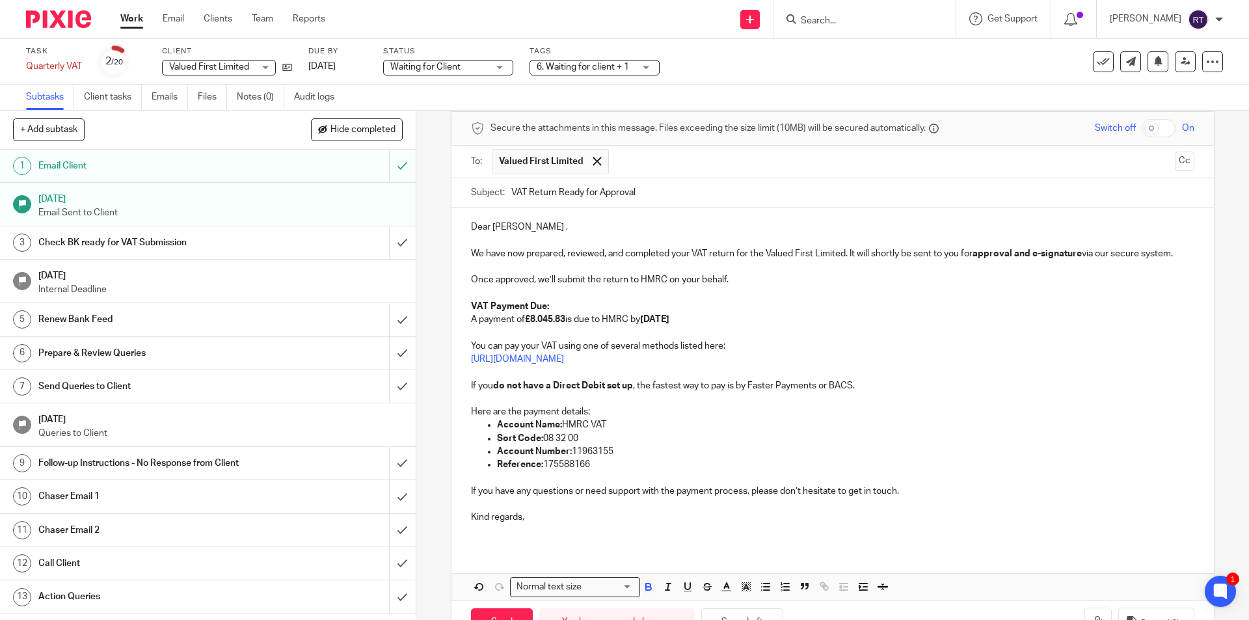
scroll to position [97, 0]
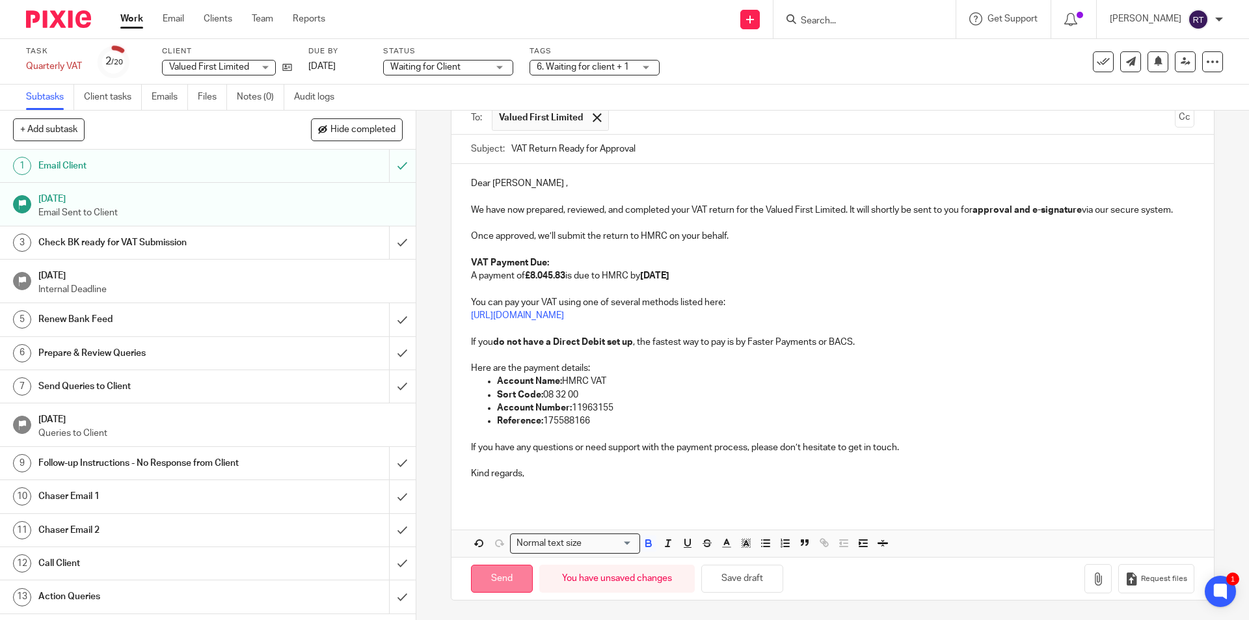
click at [502, 582] on input "Send" at bounding box center [502, 578] width 62 height 28
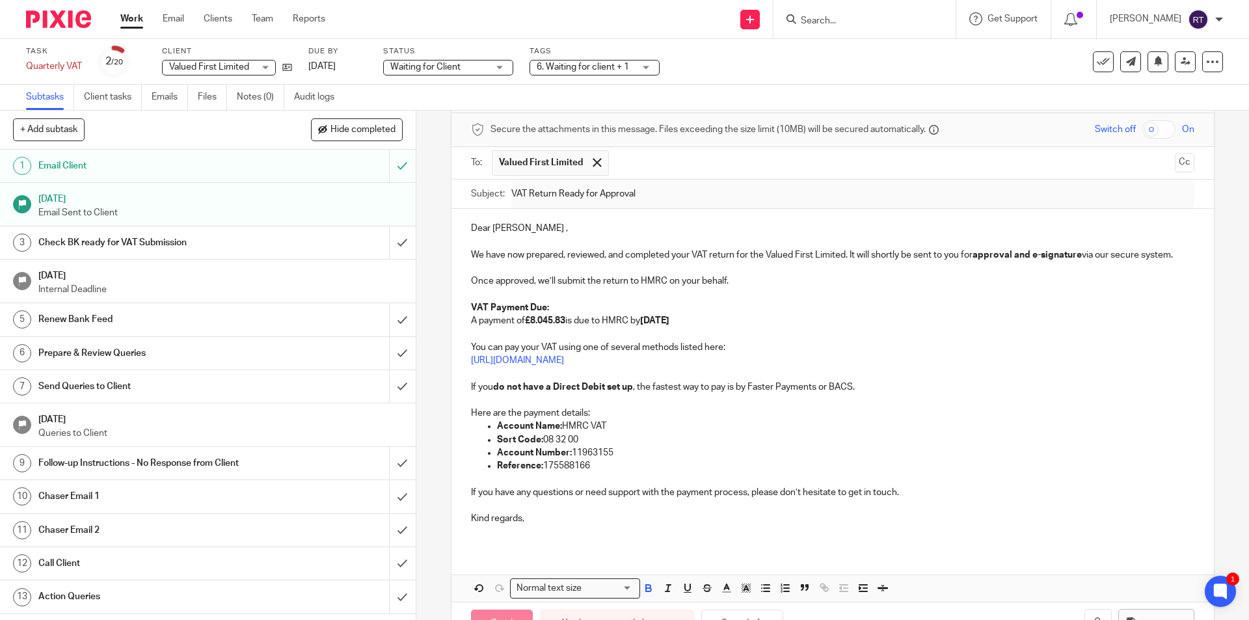
scroll to position [0, 0]
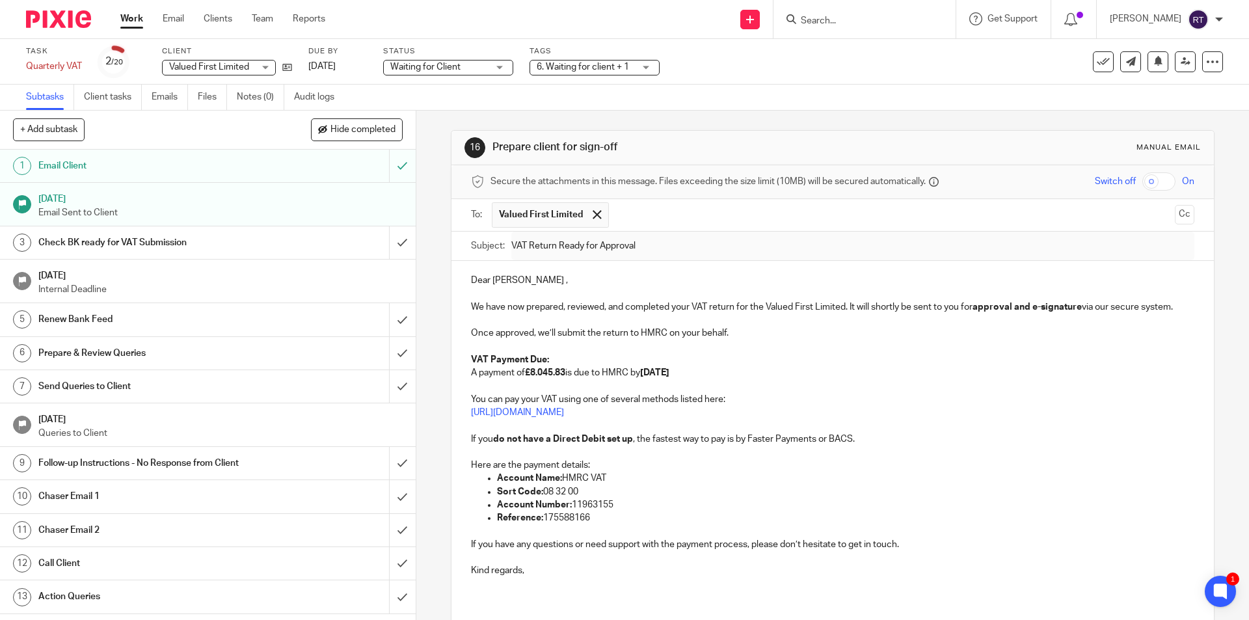
type input "Sent"
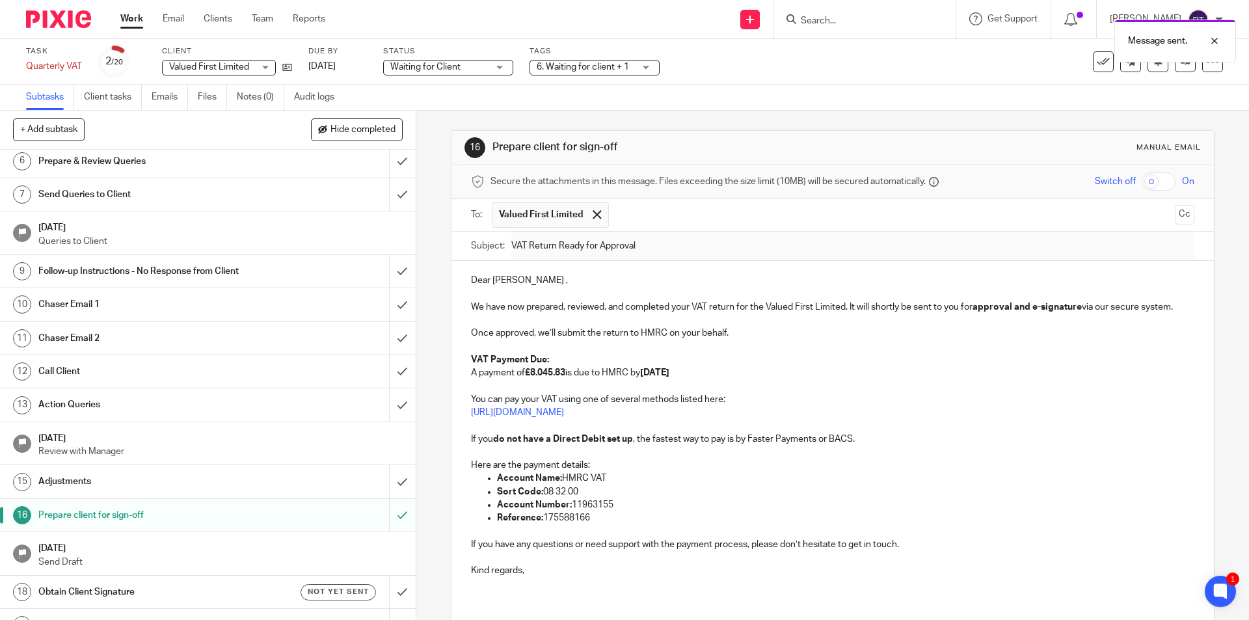
scroll to position [248, 0]
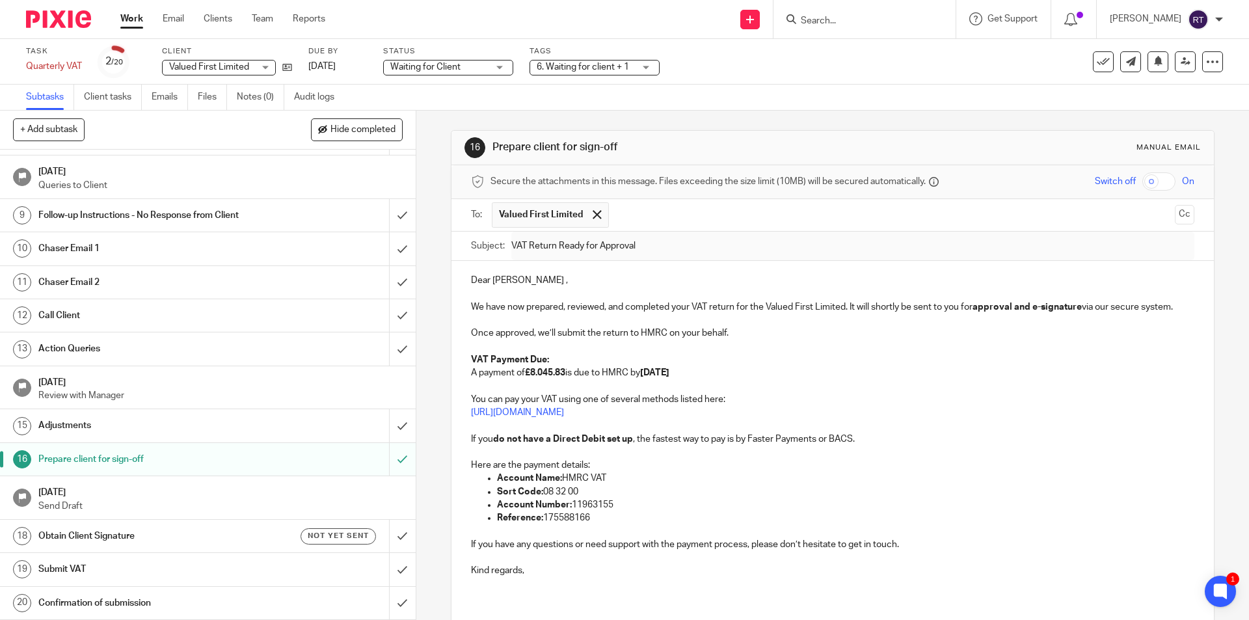
click at [131, 536] on h1 "Obtain Client Signature" at bounding box center [150, 536] width 225 height 20
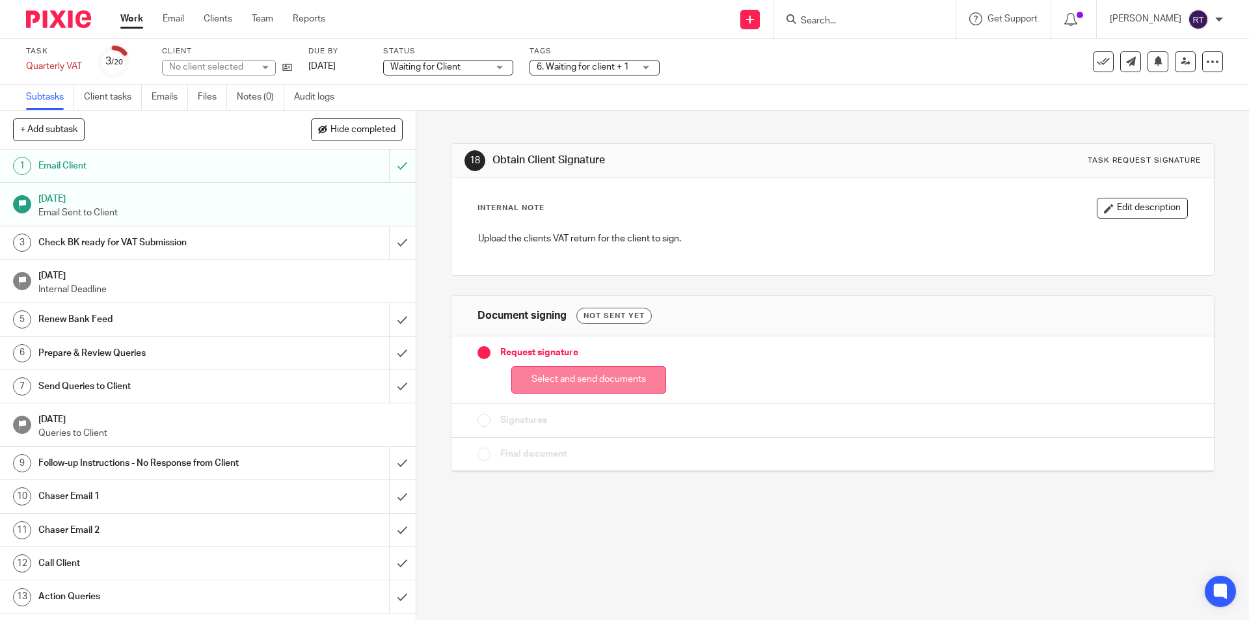
click at [571, 381] on button "Select and send documents" at bounding box center [588, 380] width 155 height 28
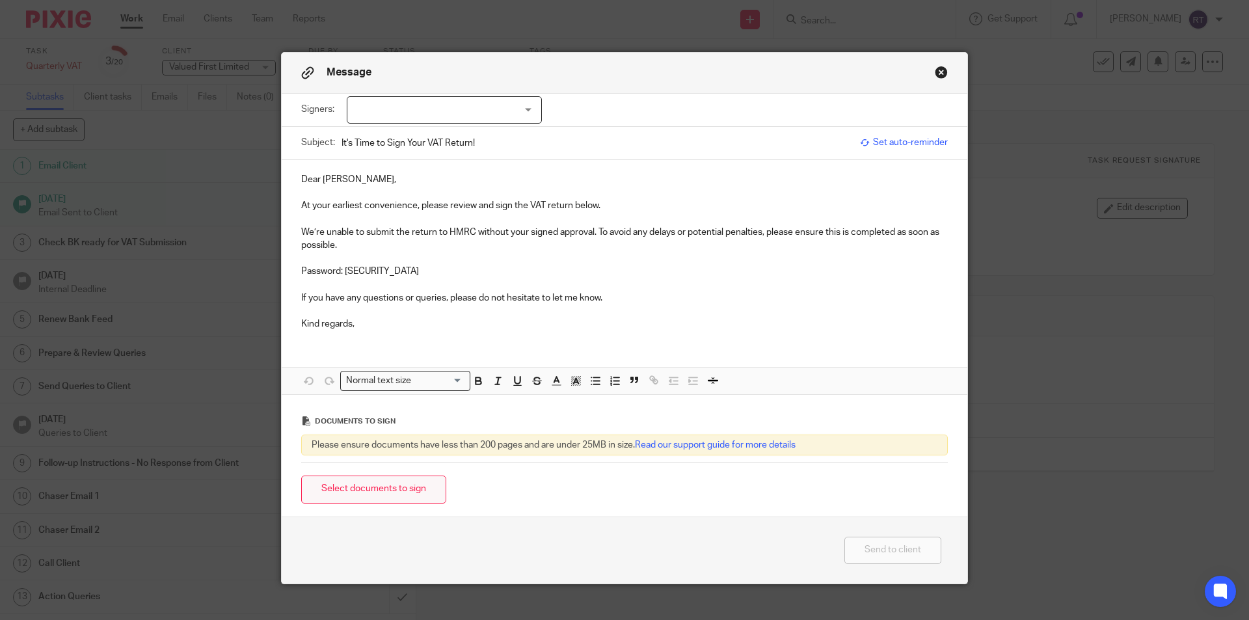
click at [360, 495] on button "Select documents to sign" at bounding box center [373, 489] width 145 height 28
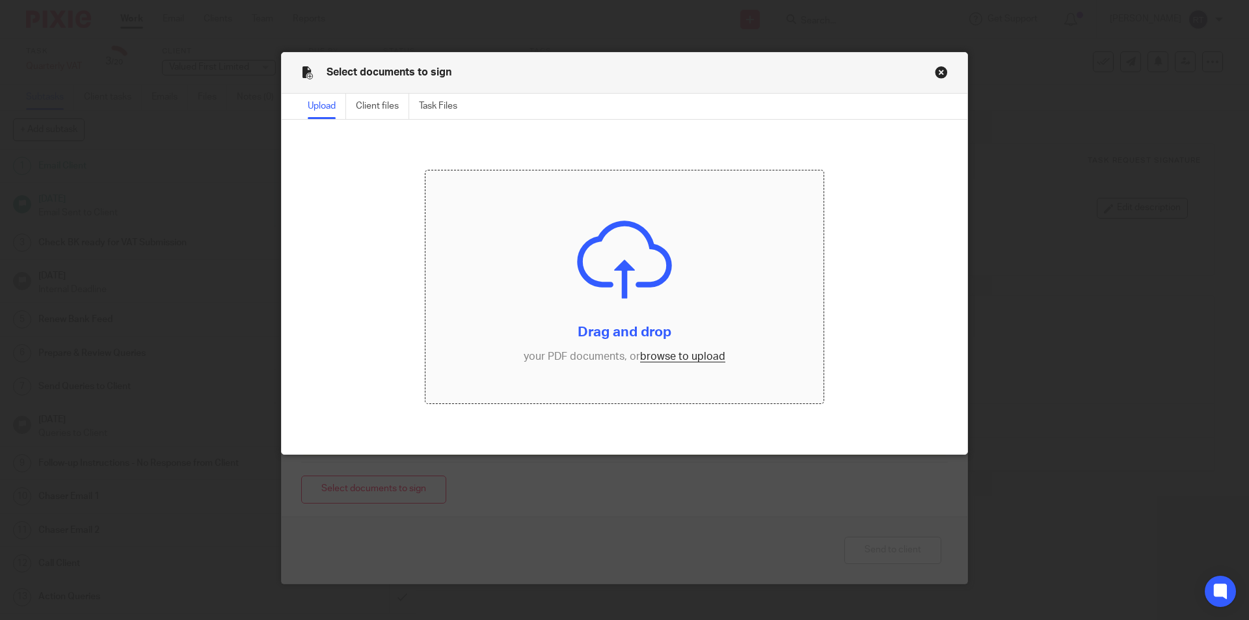
click at [659, 354] on input "file" at bounding box center [624, 286] width 399 height 233
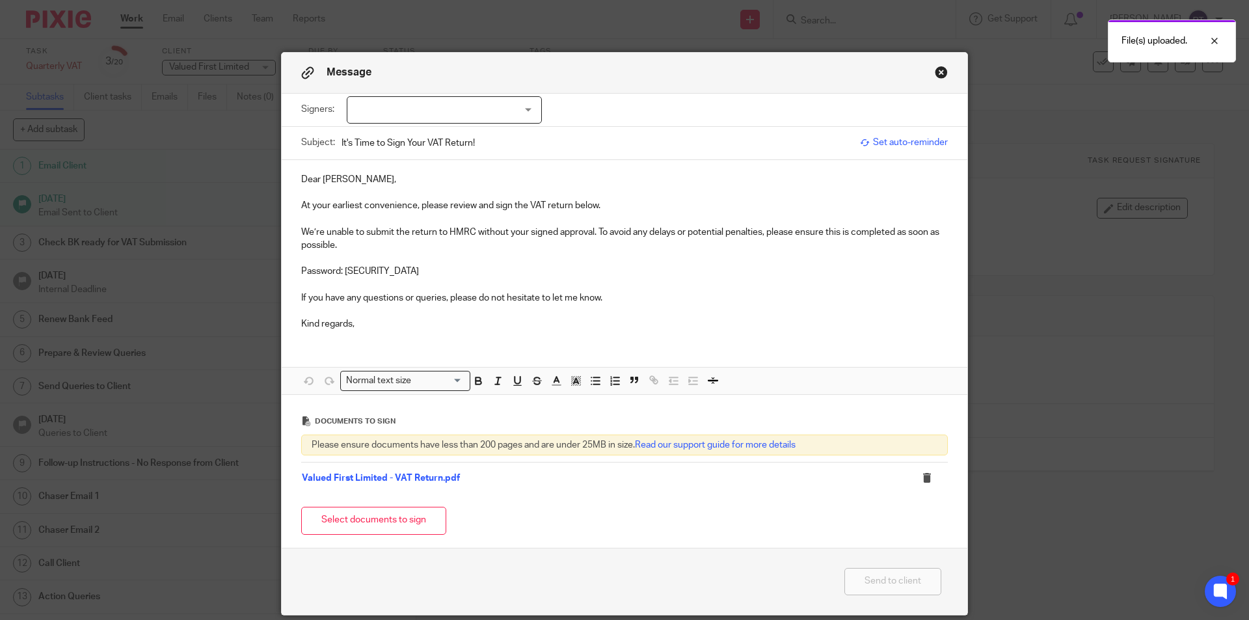
click at [382, 122] on div at bounding box center [444, 109] width 195 height 27
click at [377, 138] on span "[PERSON_NAME]" at bounding box center [401, 136] width 72 height 9
checkbox input "true"
drag, startPoint x: 376, startPoint y: 270, endPoint x: 345, endPoint y: 269, distance: 30.6
click at [345, 269] on p "Password: VFL06779688" at bounding box center [624, 271] width 646 height 13
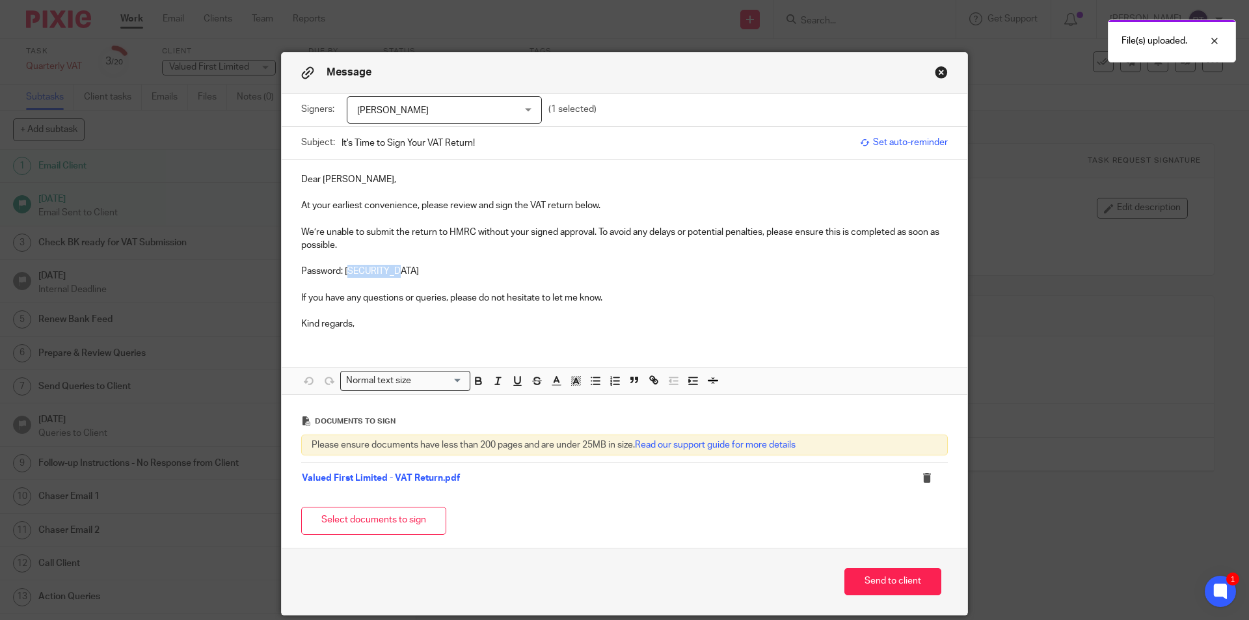
click at [345, 269] on p "Password: VFL06779688" at bounding box center [624, 271] width 646 height 13
click at [500, 284] on p at bounding box center [624, 284] width 646 height 13
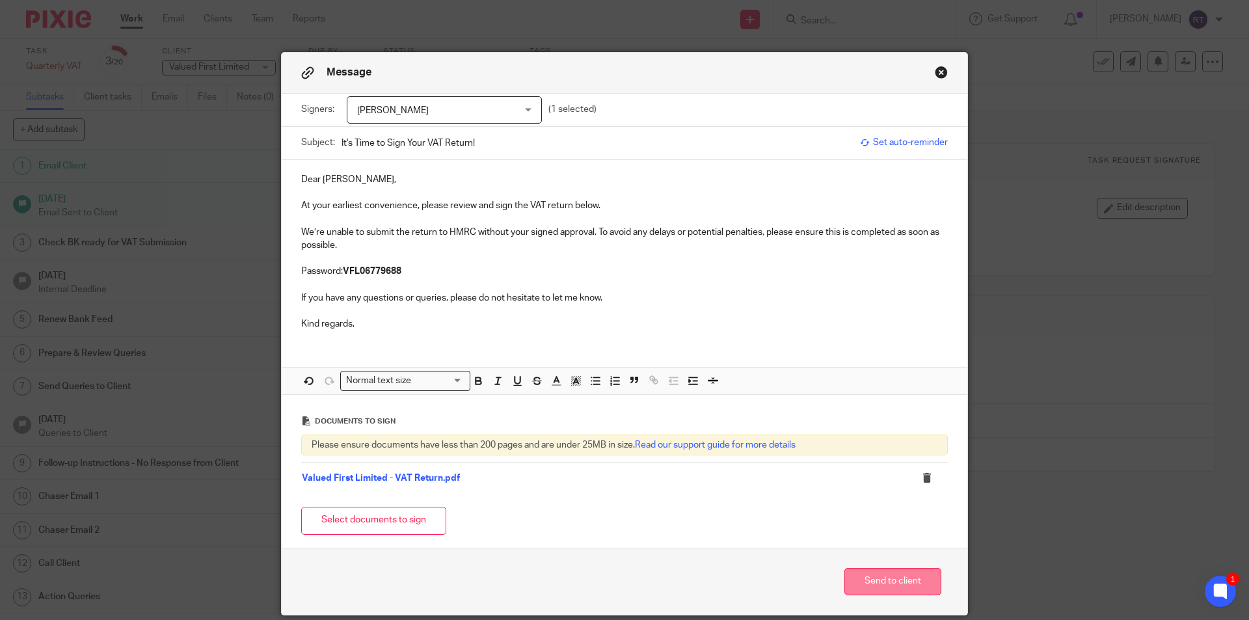
click at [854, 575] on button "Send to client" at bounding box center [892, 582] width 97 height 28
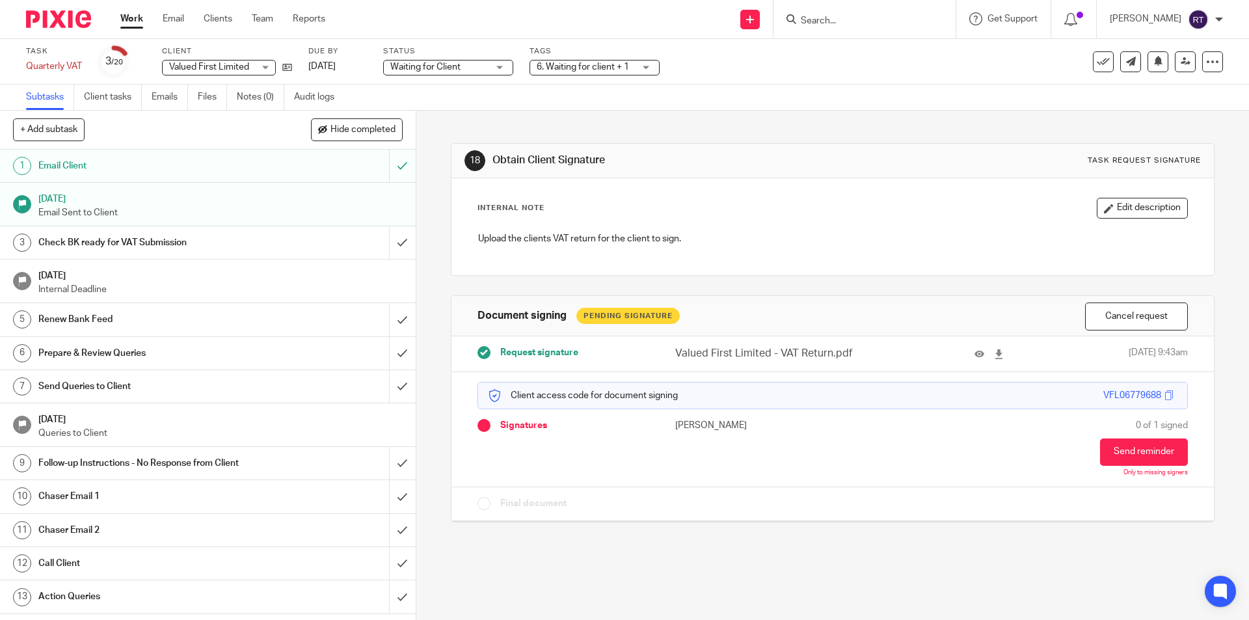
click at [437, 67] on span "Waiting for Client" at bounding box center [425, 66] width 70 height 9
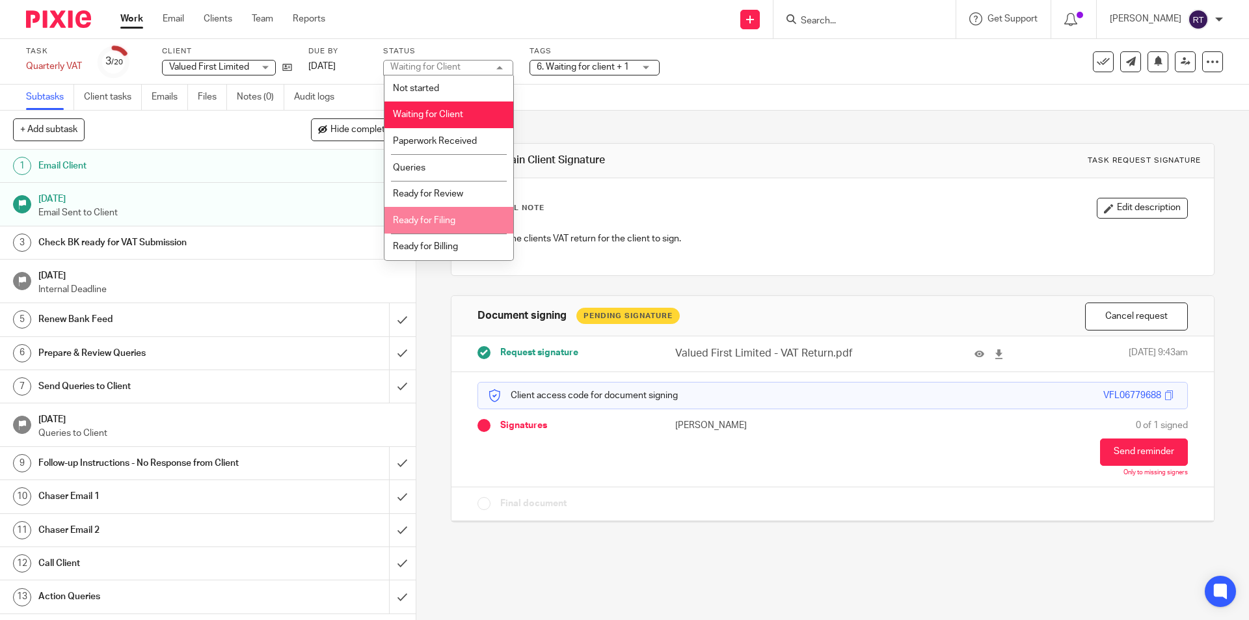
click at [471, 218] on li "Ready for Filing" at bounding box center [448, 220] width 129 height 27
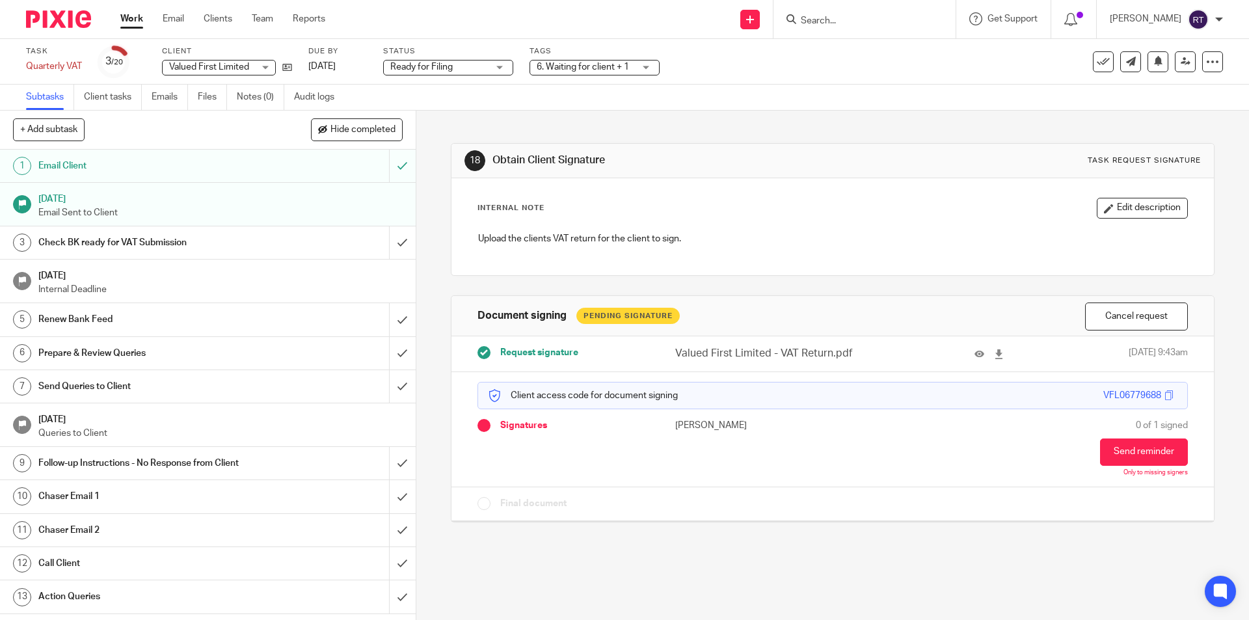
click at [553, 66] on span "6. Waiting for client + 1" at bounding box center [582, 66] width 92 height 9
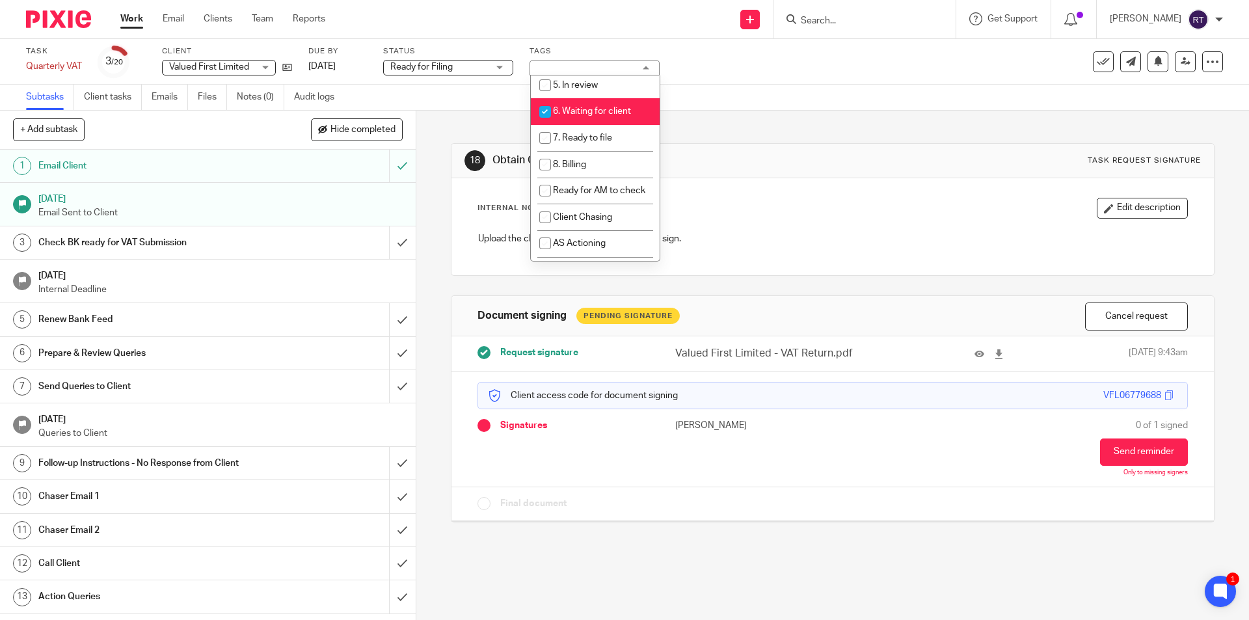
scroll to position [195, 0]
click at [590, 112] on li "6. Waiting for client" at bounding box center [595, 104] width 129 height 27
checkbox input "false"
click at [592, 132] on li "7. Ready to file" at bounding box center [595, 131] width 129 height 27
checkbox input "true"
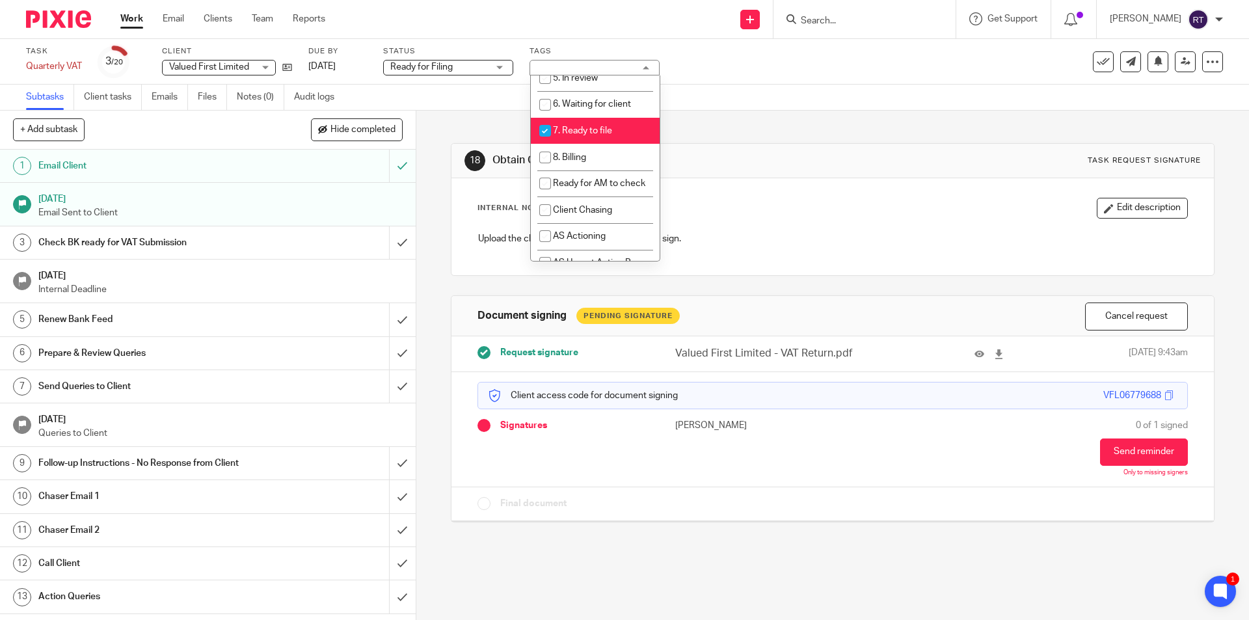
click at [756, 144] on div "18 Obtain Client Signature Task request signature" at bounding box center [831, 161] width 761 height 34
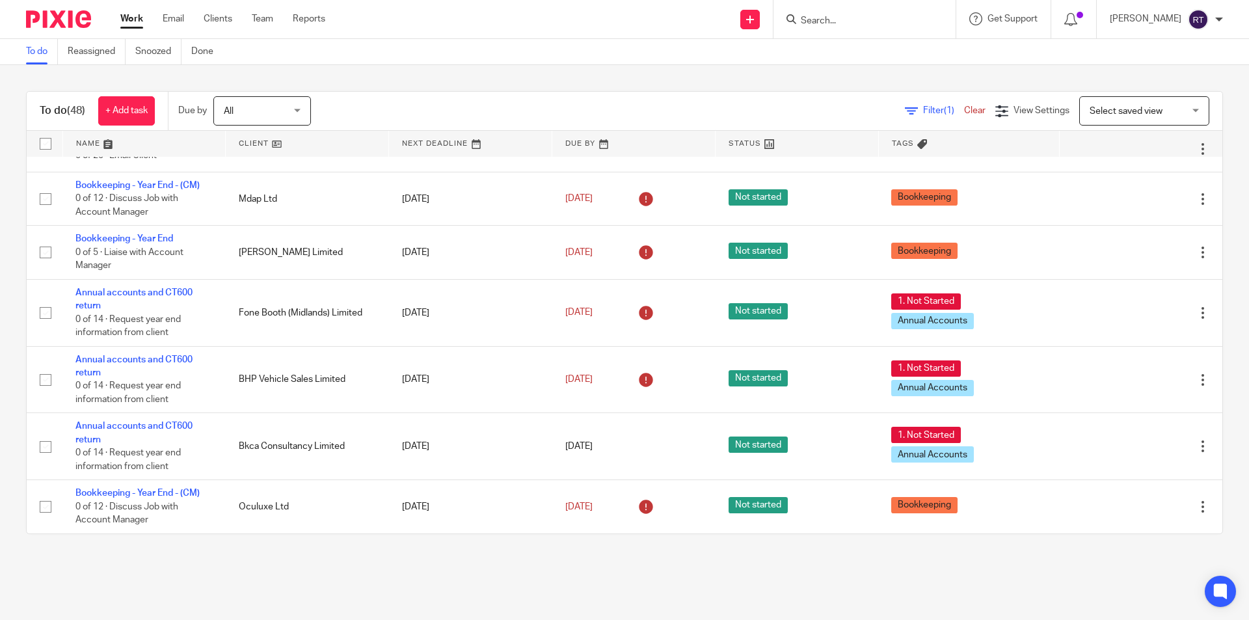
scroll to position [845, 0]
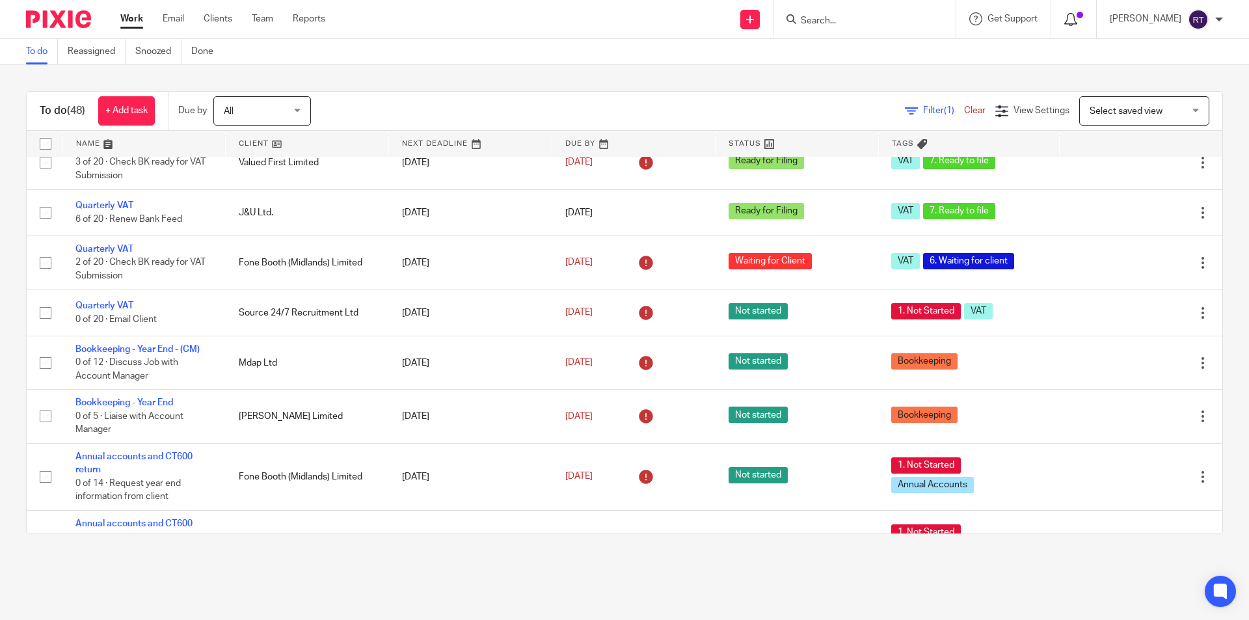
click at [1077, 15] on icon at bounding box center [1070, 19] width 13 height 13
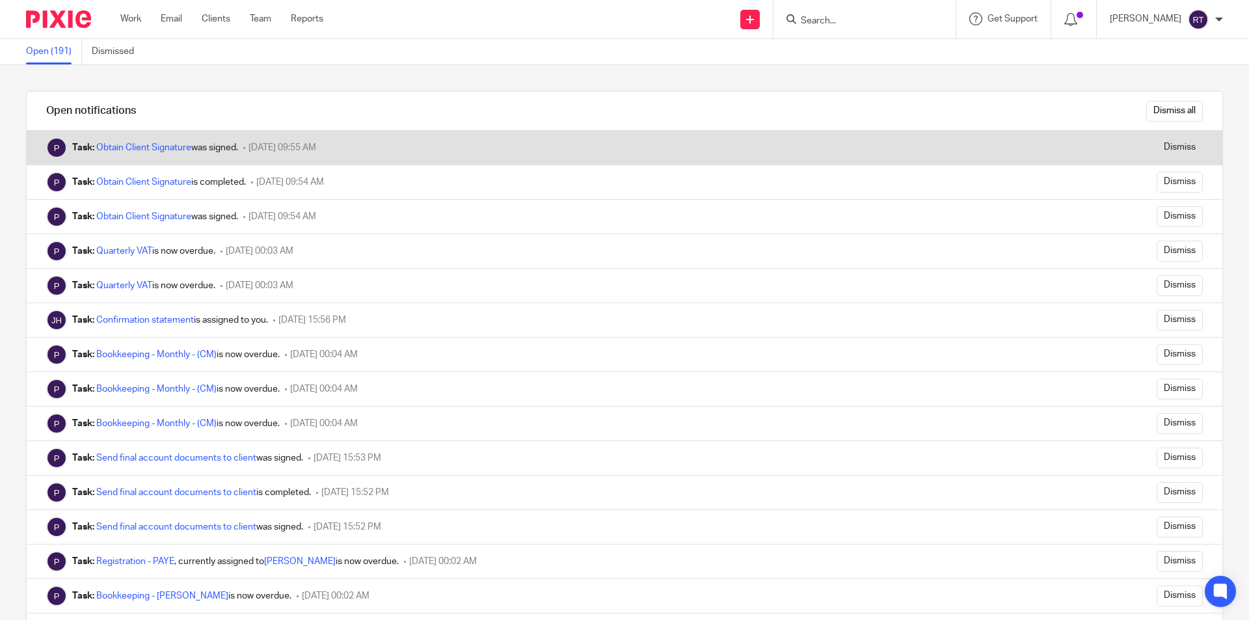
click at [298, 151] on span "[DATE] 09:55 AM" at bounding box center [282, 147] width 68 height 9
click at [125, 146] on link "Obtain Client Signature" at bounding box center [143, 147] width 95 height 9
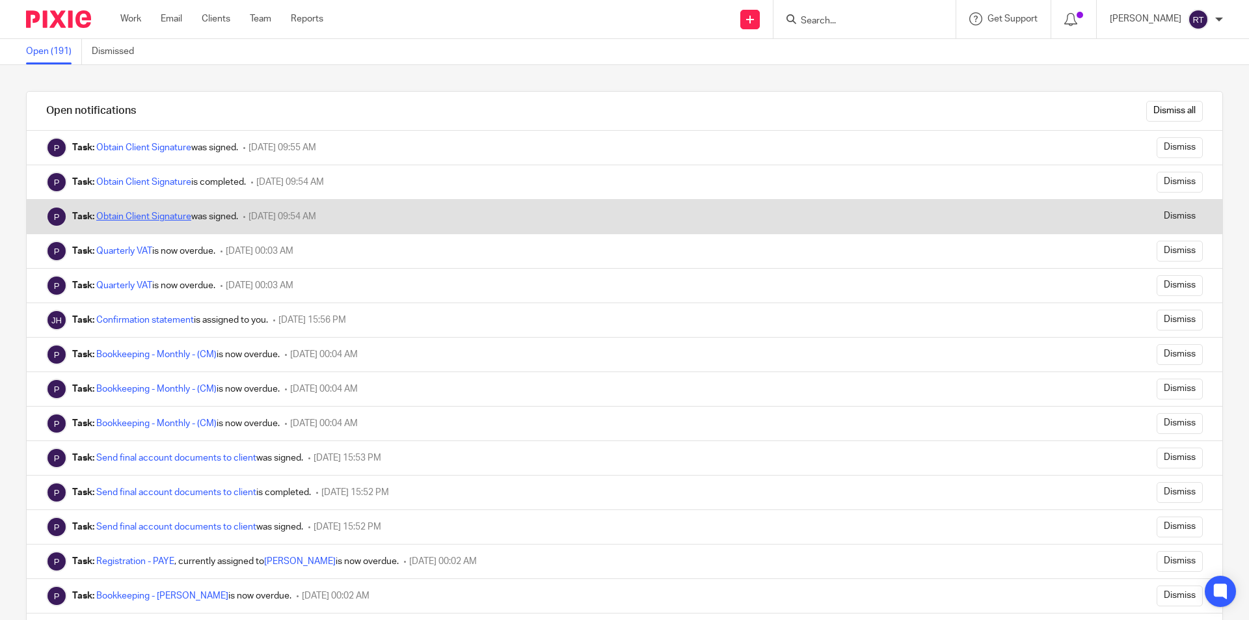
click at [152, 213] on link "Obtain Client Signature" at bounding box center [143, 216] width 95 height 9
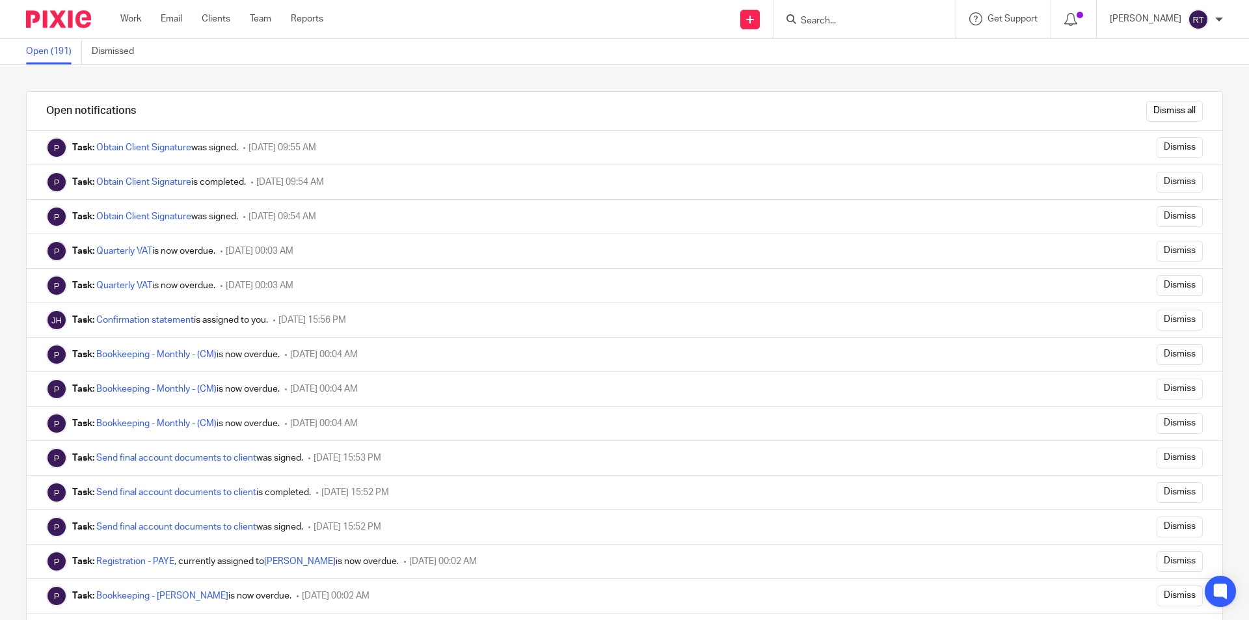
click at [883, 18] on input "Search" at bounding box center [857, 22] width 117 height 12
type input "meridan"
click at [828, 48] on link at bounding box center [907, 61] width 220 height 40
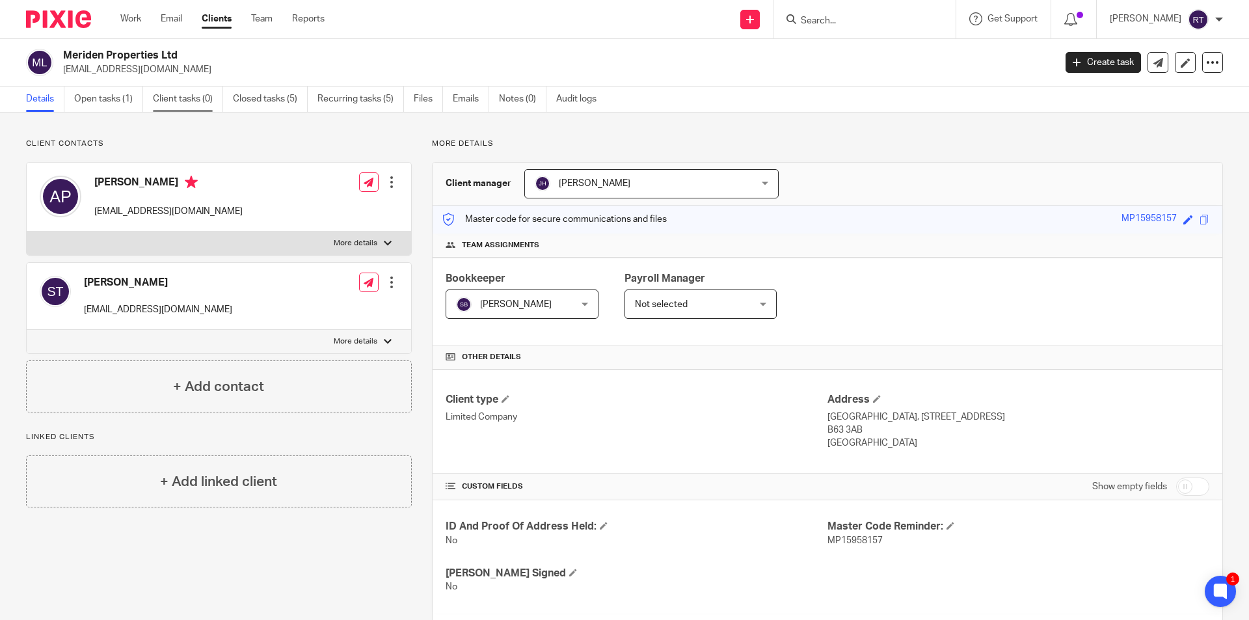
click at [163, 104] on link "Client tasks (0)" at bounding box center [188, 98] width 70 height 25
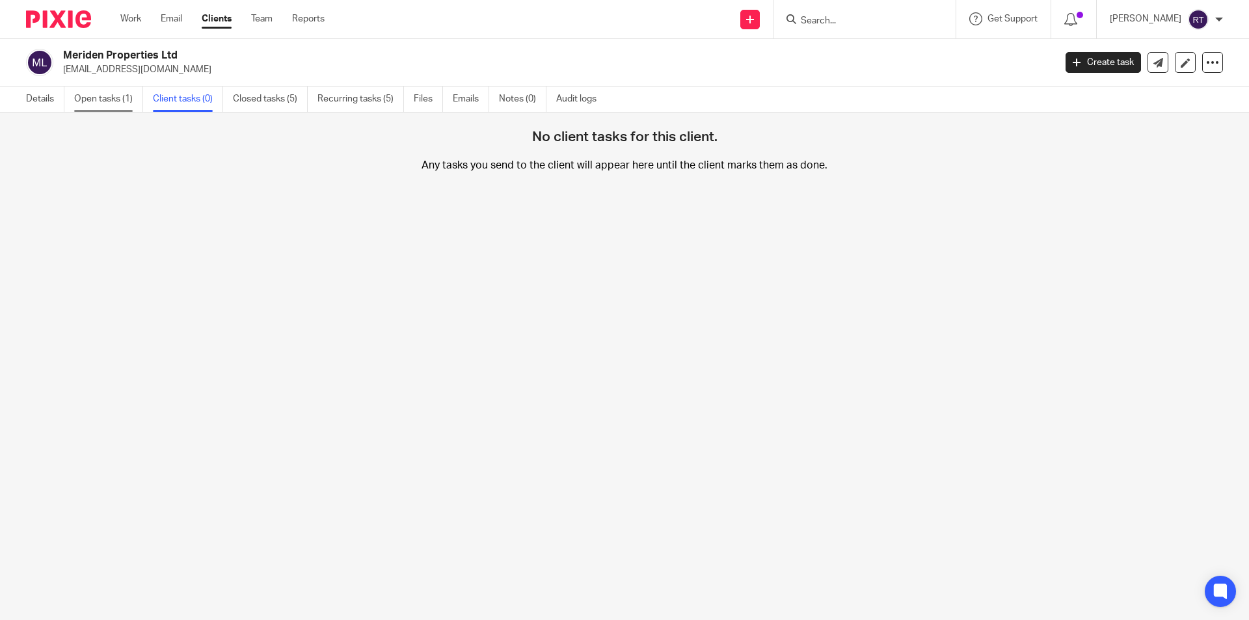
click at [118, 101] on link "Open tasks (1)" at bounding box center [108, 98] width 69 height 25
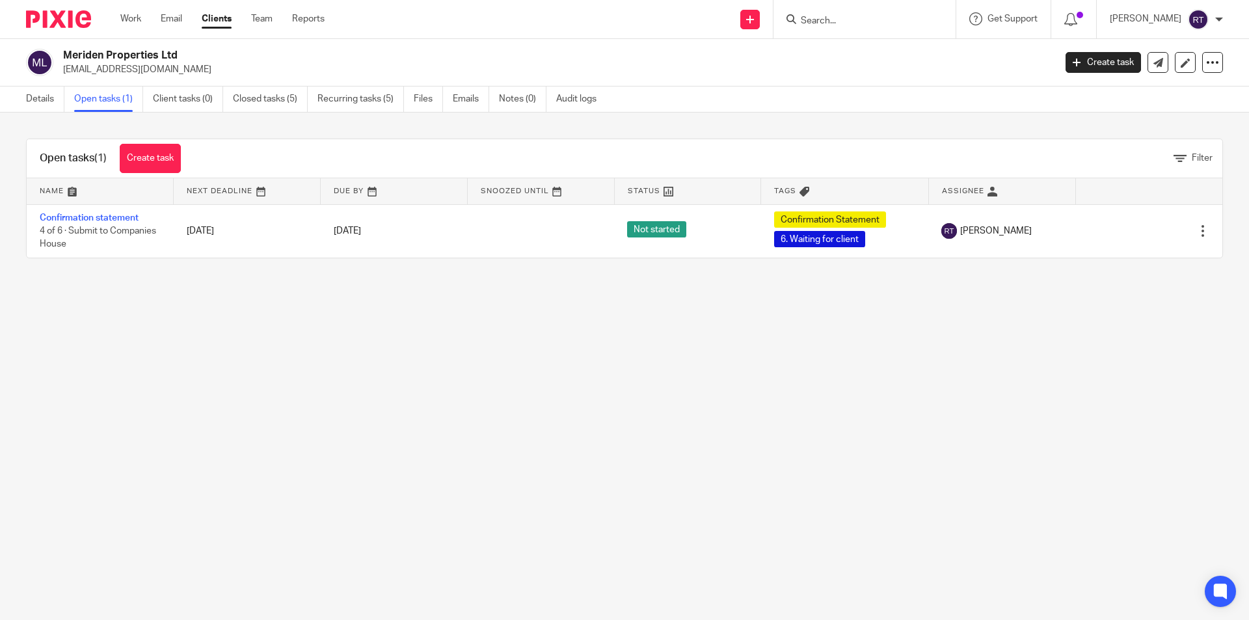
click at [36, 105] on link "Details" at bounding box center [45, 98] width 38 height 25
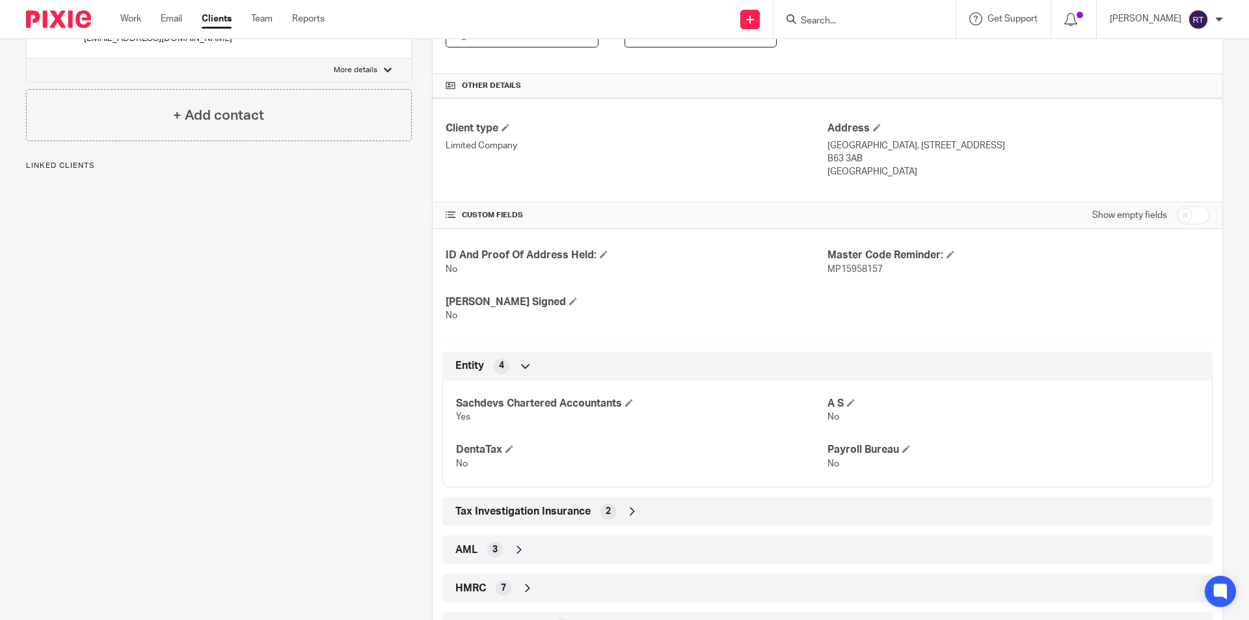
scroll to position [405, 0]
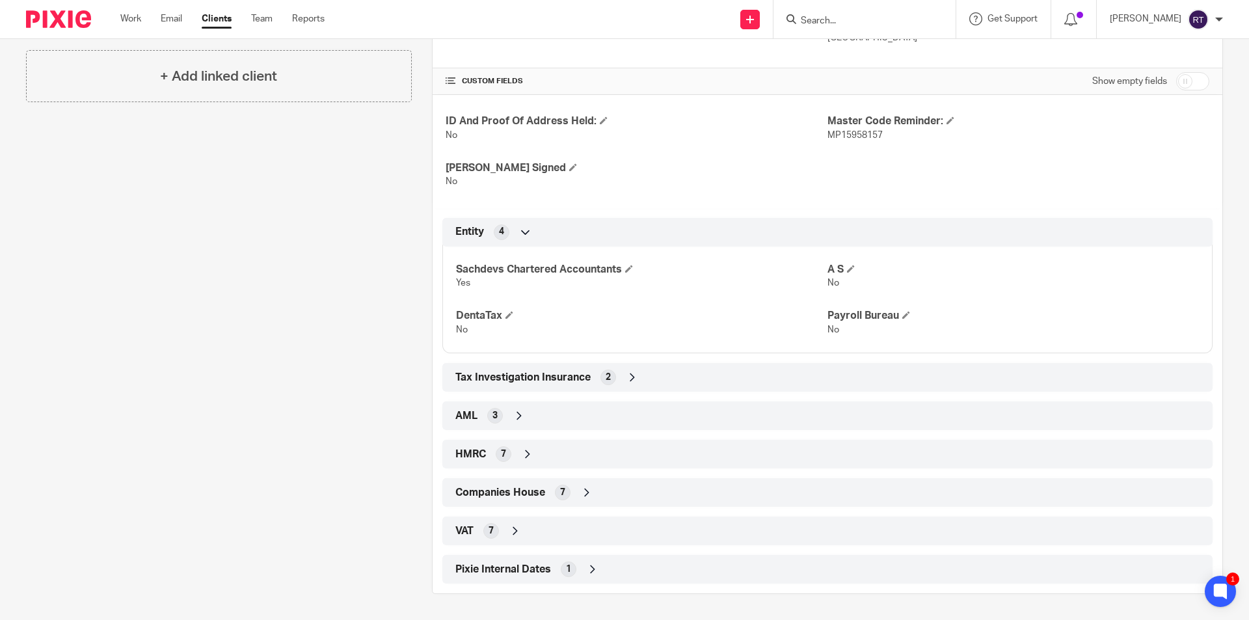
click at [522, 500] on div "Companies House 7" at bounding box center [827, 492] width 750 height 22
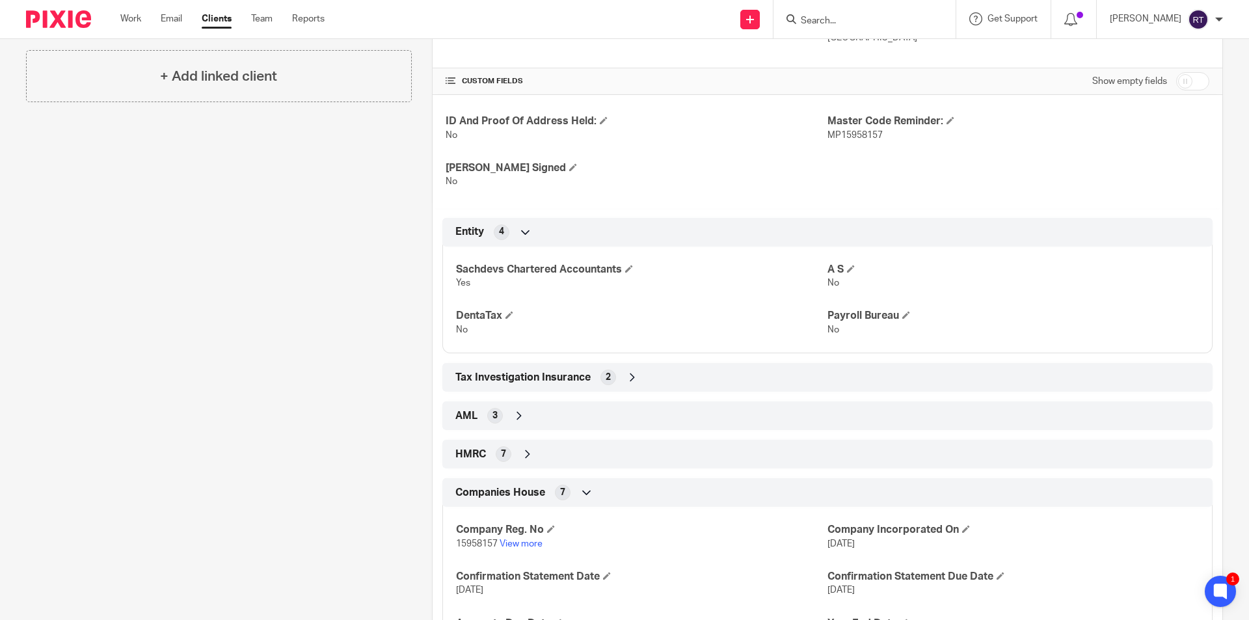
click at [463, 539] on span "15958157" at bounding box center [477, 543] width 42 height 9
copy p "15958157"
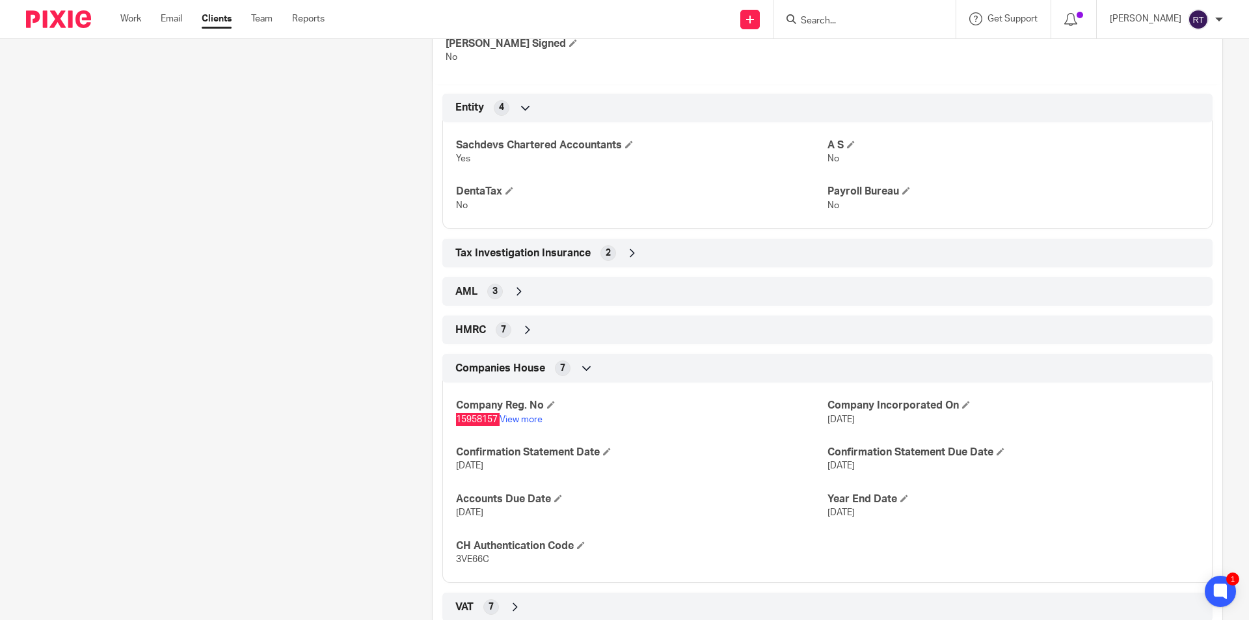
scroll to position [535, 0]
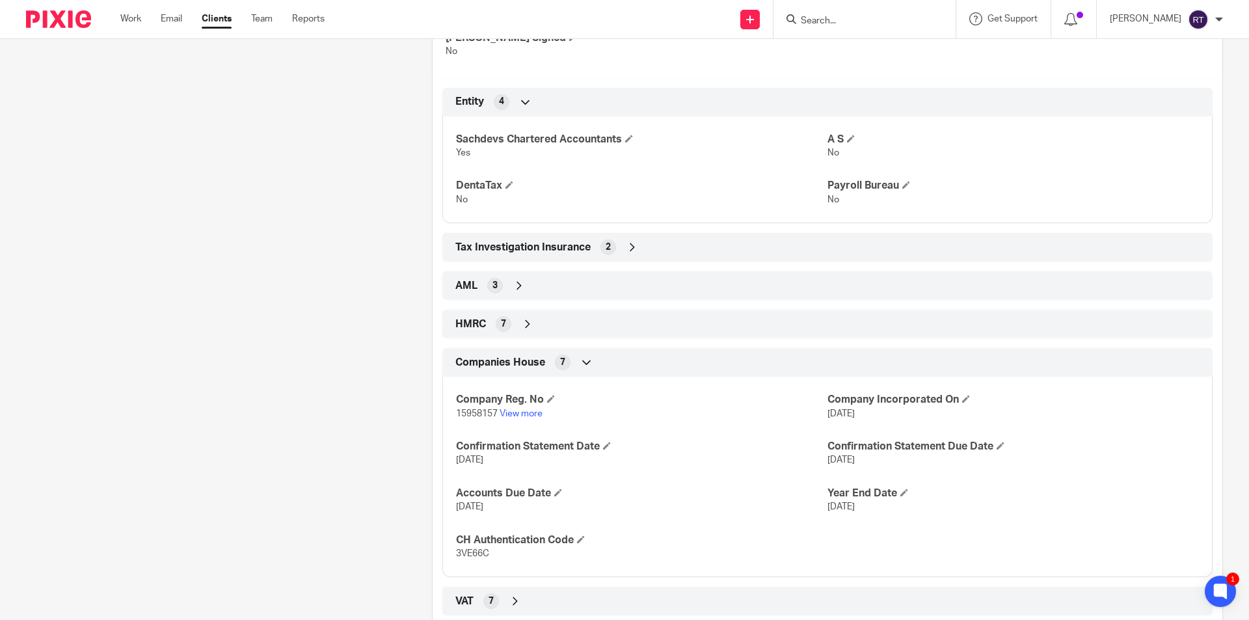
click at [469, 548] on p "3VE66C" at bounding box center [641, 553] width 371 height 13
copy div "3VE66C Payroll 6 Payroll Service No Autorun: No"
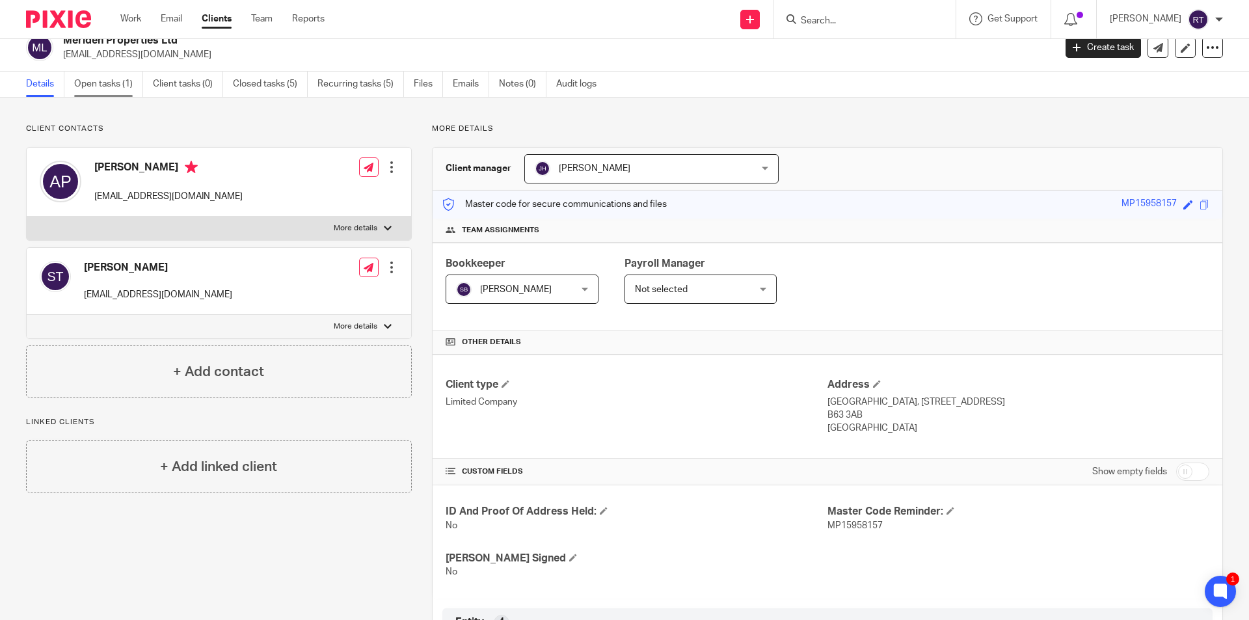
click at [138, 85] on link "Open tasks (1)" at bounding box center [108, 84] width 69 height 25
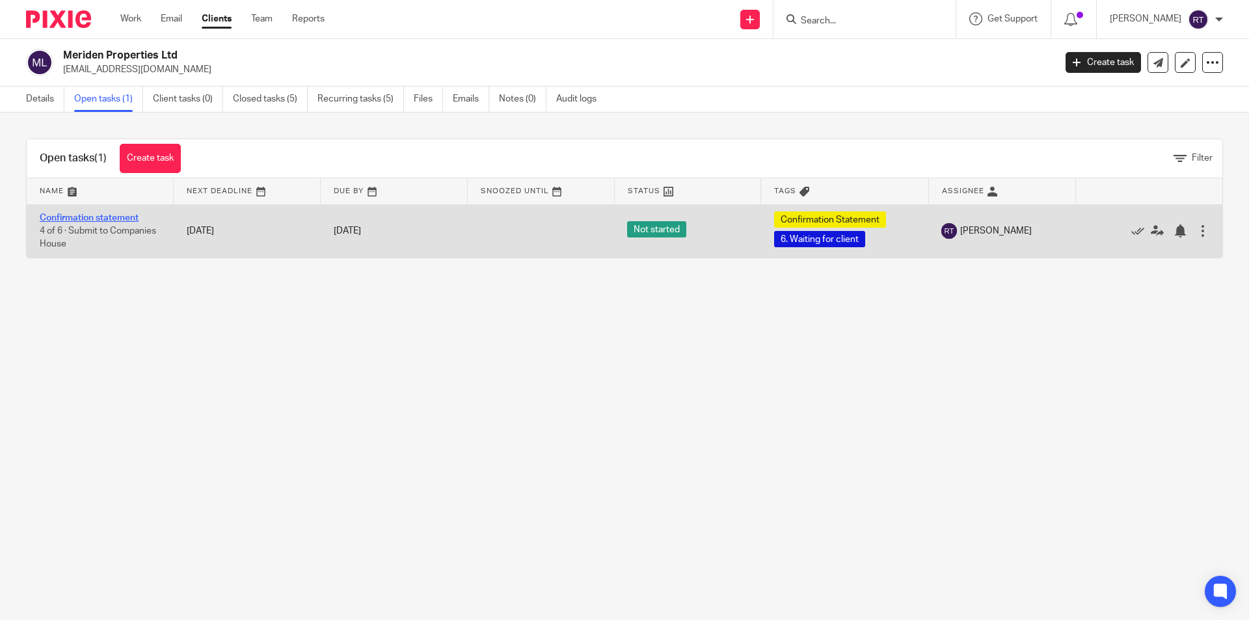
click at [117, 218] on link "Confirmation statement" at bounding box center [89, 217] width 99 height 9
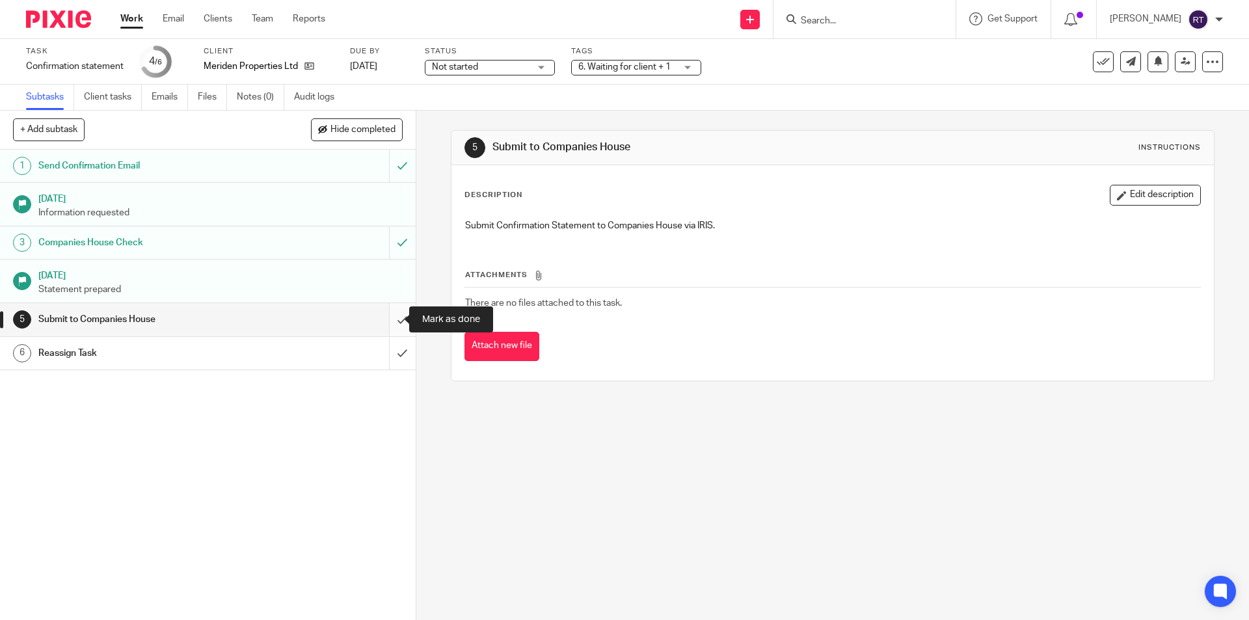
click at [390, 317] on input "submit" at bounding box center [208, 319] width 416 height 33
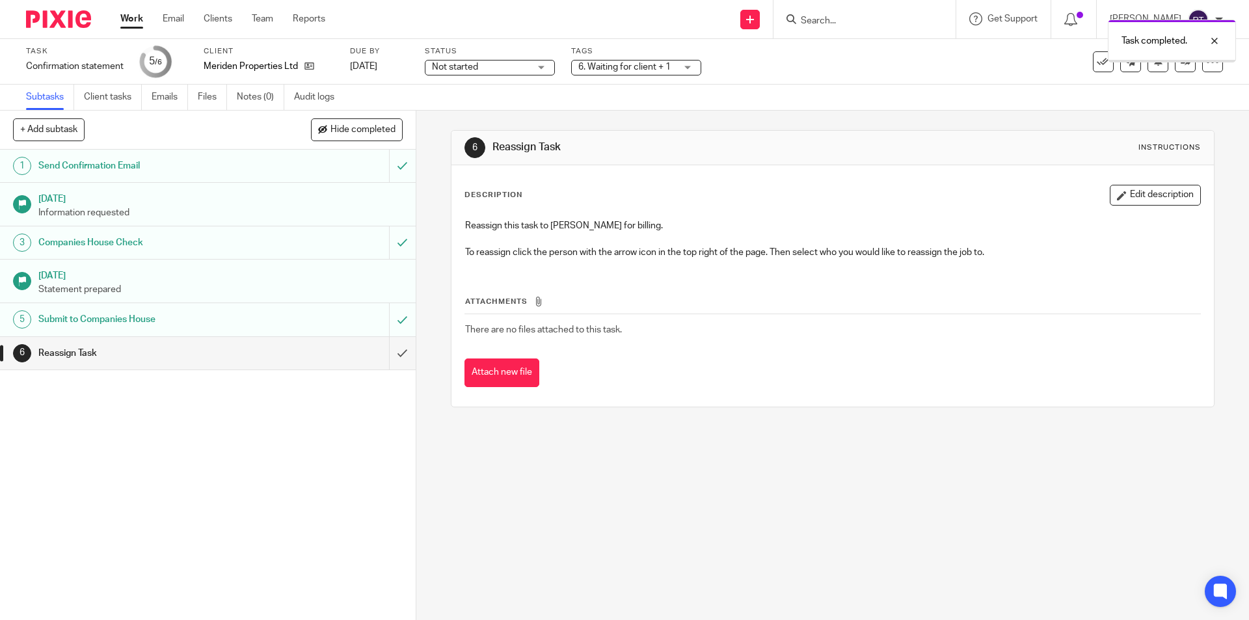
click at [471, 73] on span "Not started" at bounding box center [481, 67] width 98 height 14
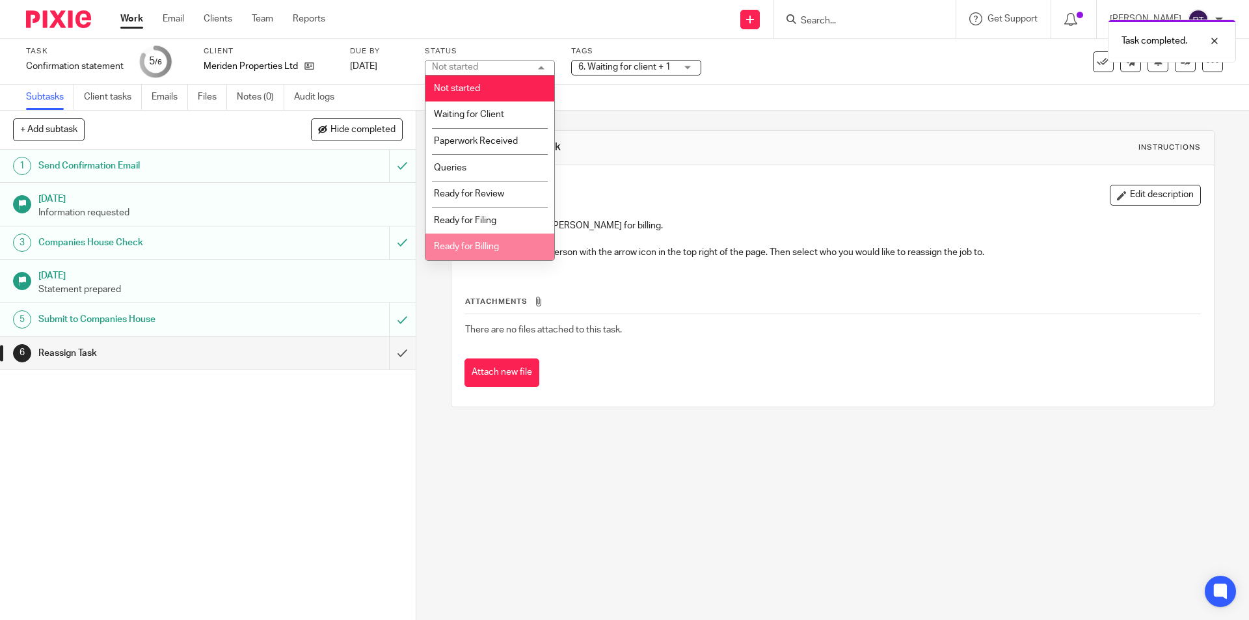
click at [510, 245] on li "Ready for Billing" at bounding box center [489, 246] width 129 height 27
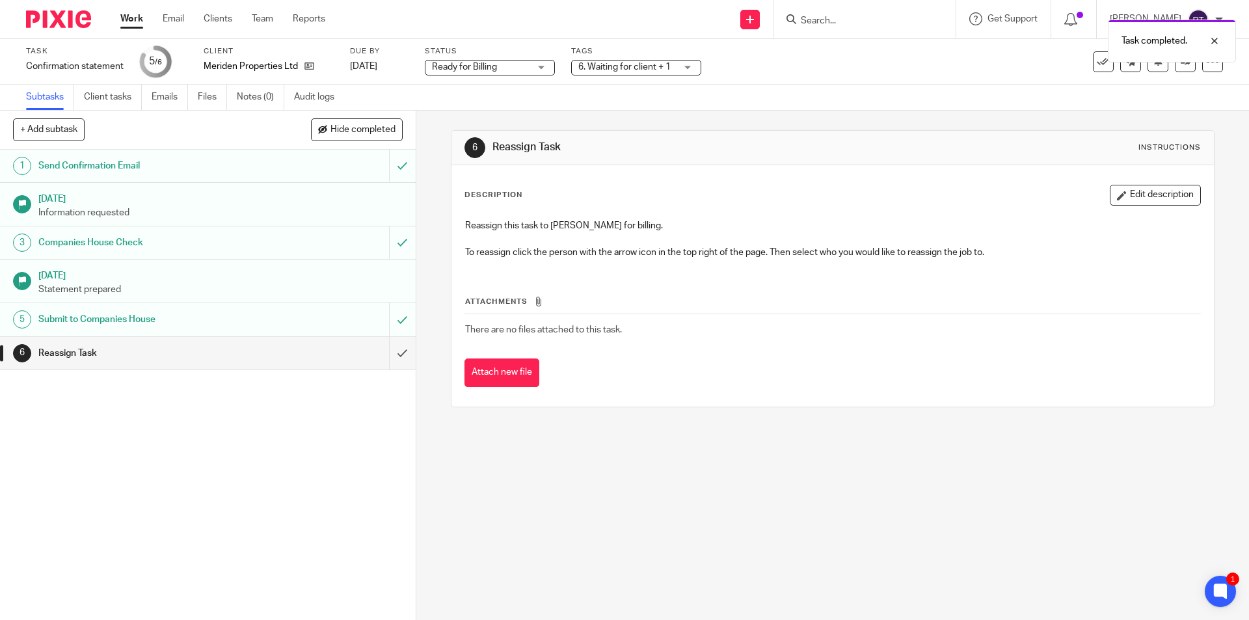
click at [613, 60] on span "6. Waiting for client + 1" at bounding box center [627, 67] width 98 height 14
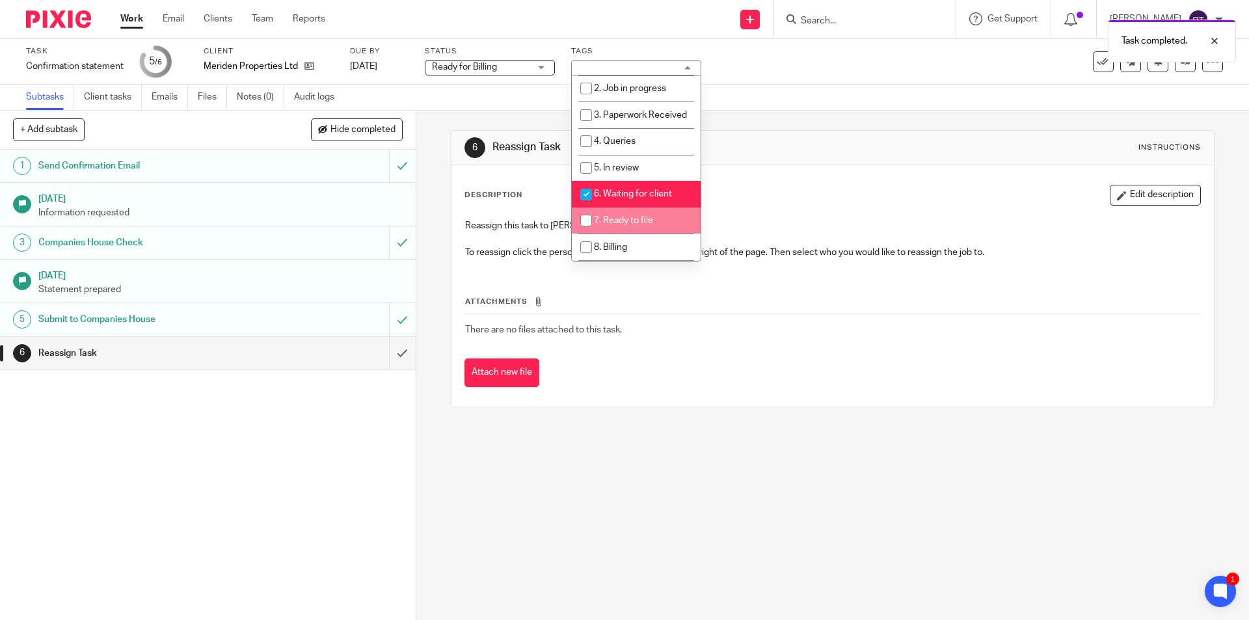
scroll to position [130, 0]
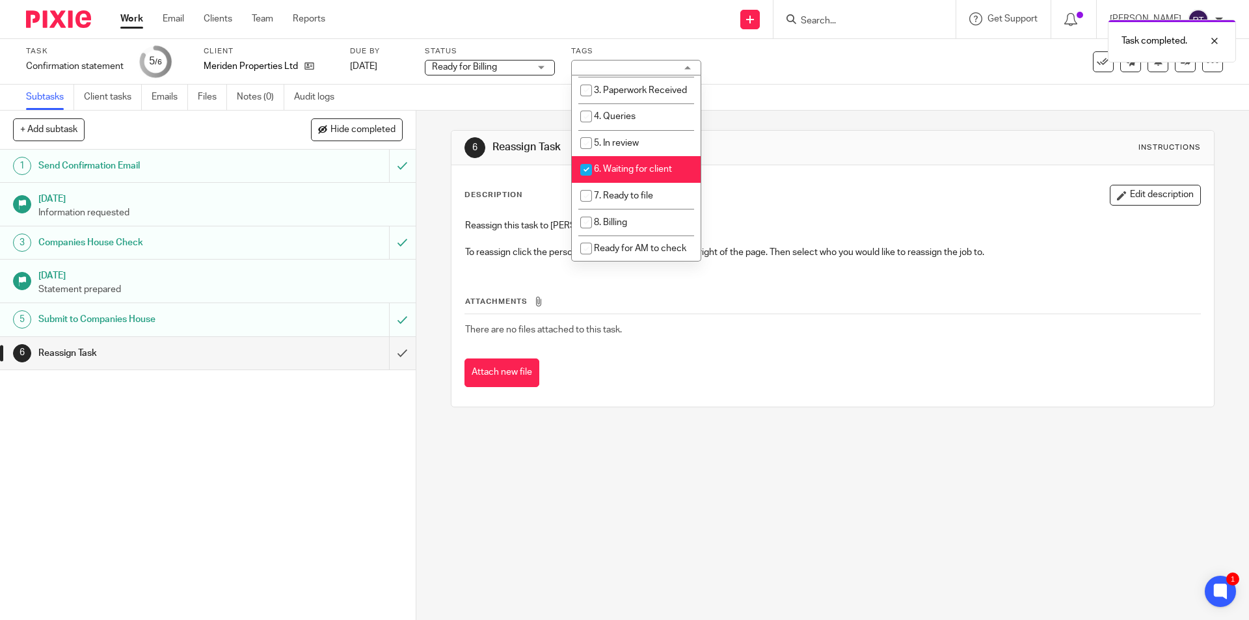
click at [637, 174] on span "6. Waiting for client" at bounding box center [633, 169] width 78 height 9
checkbox input "false"
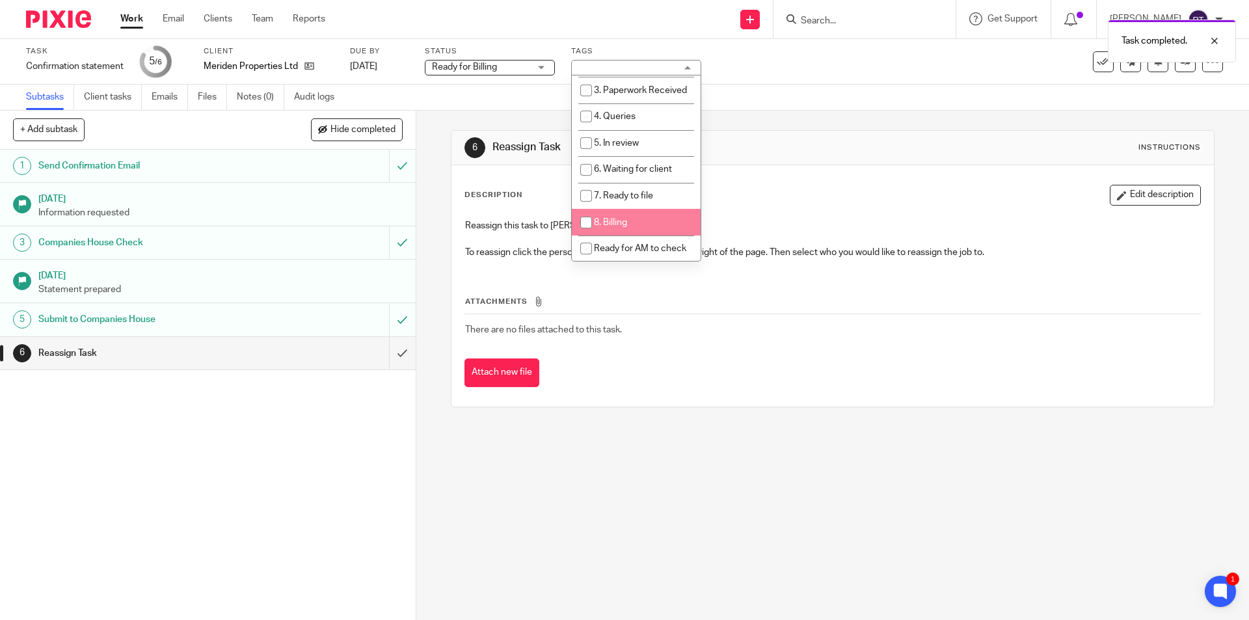
click at [637, 235] on li "8. Billing" at bounding box center [636, 222] width 129 height 27
checkbox input "true"
click at [812, 477] on div "6 Reassign Task Instructions Description Edit description Reassign this task to…" at bounding box center [832, 365] width 832 height 509
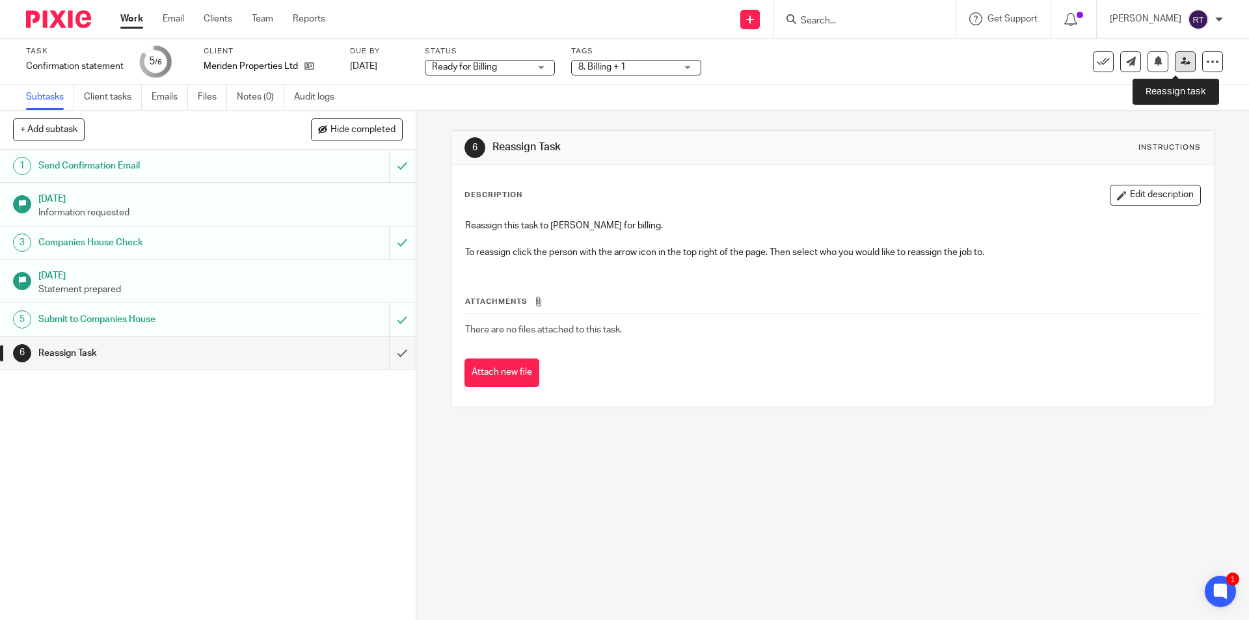
click at [1180, 66] on icon at bounding box center [1185, 62] width 10 height 10
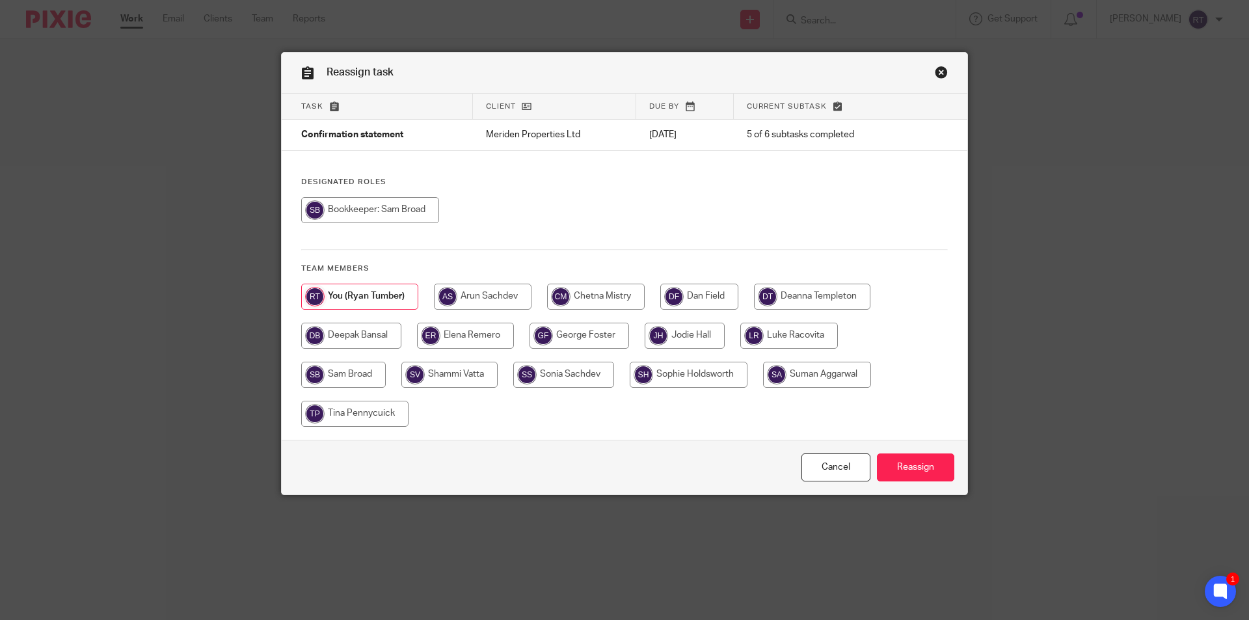
click at [820, 297] on input "radio" at bounding box center [812, 297] width 116 height 26
radio input "true"
click at [922, 468] on input "Reassign" at bounding box center [915, 467] width 77 height 28
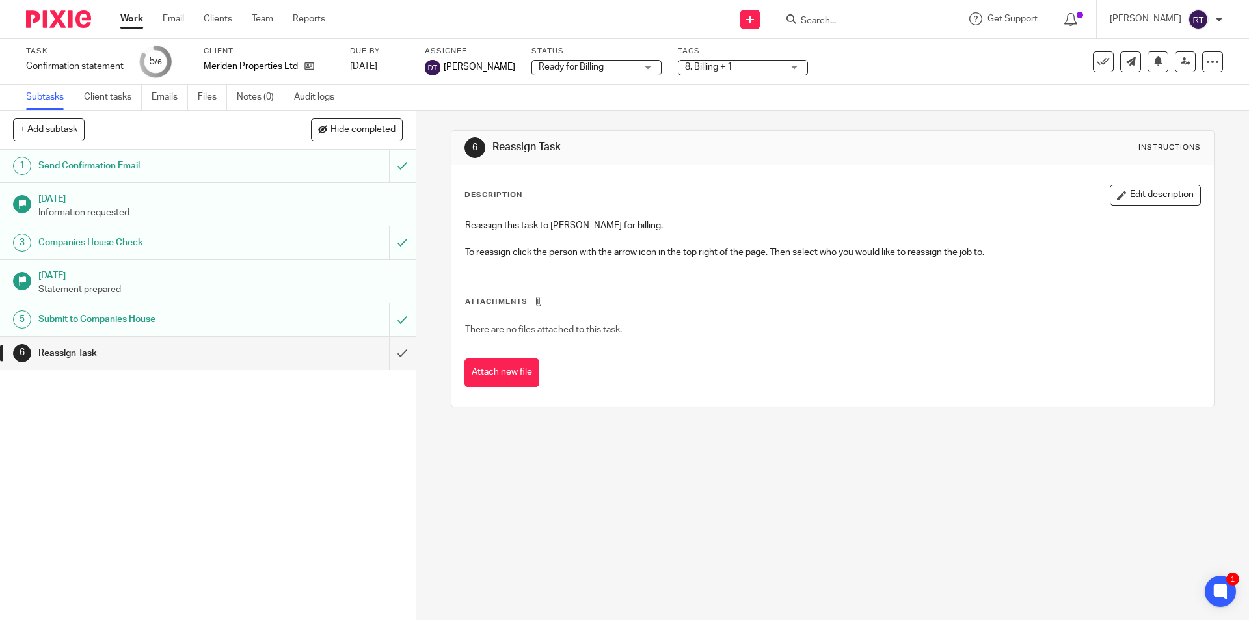
click at [25, 20] on div at bounding box center [53, 19] width 107 height 38
click at [29, 21] on img at bounding box center [58, 19] width 65 height 18
